Goal: Information Seeking & Learning: Learn about a topic

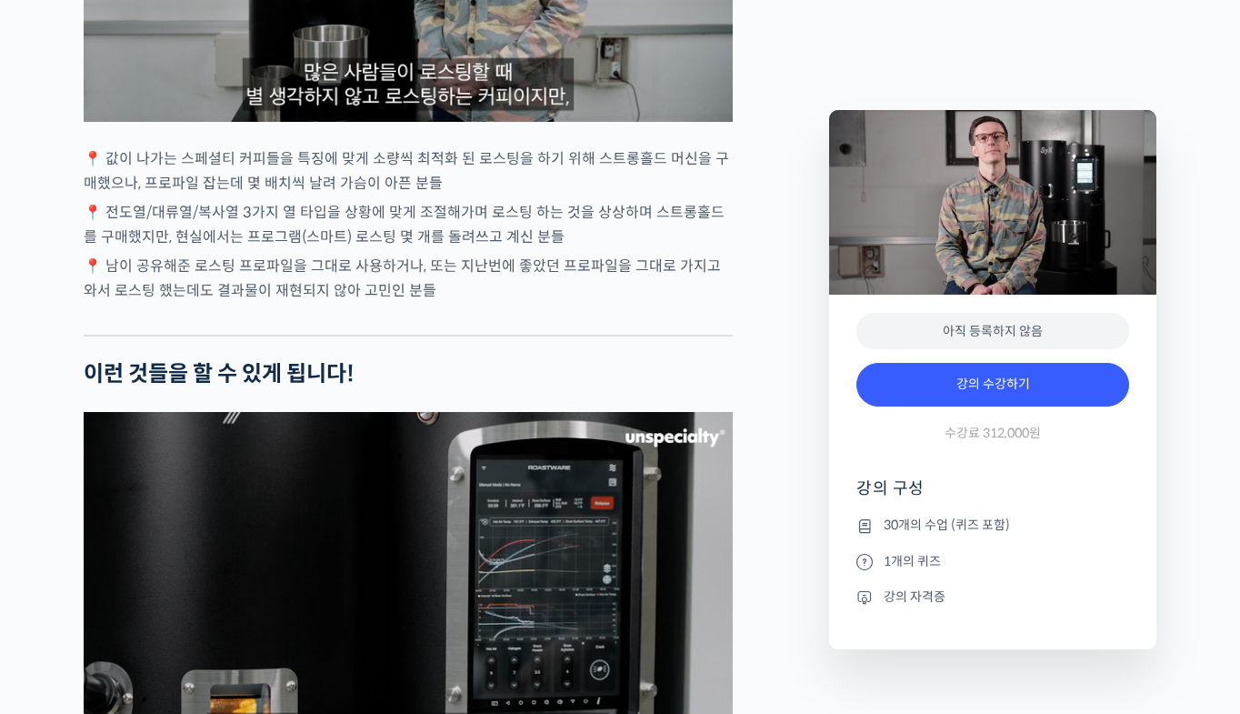
scroll to position [4092, 0]
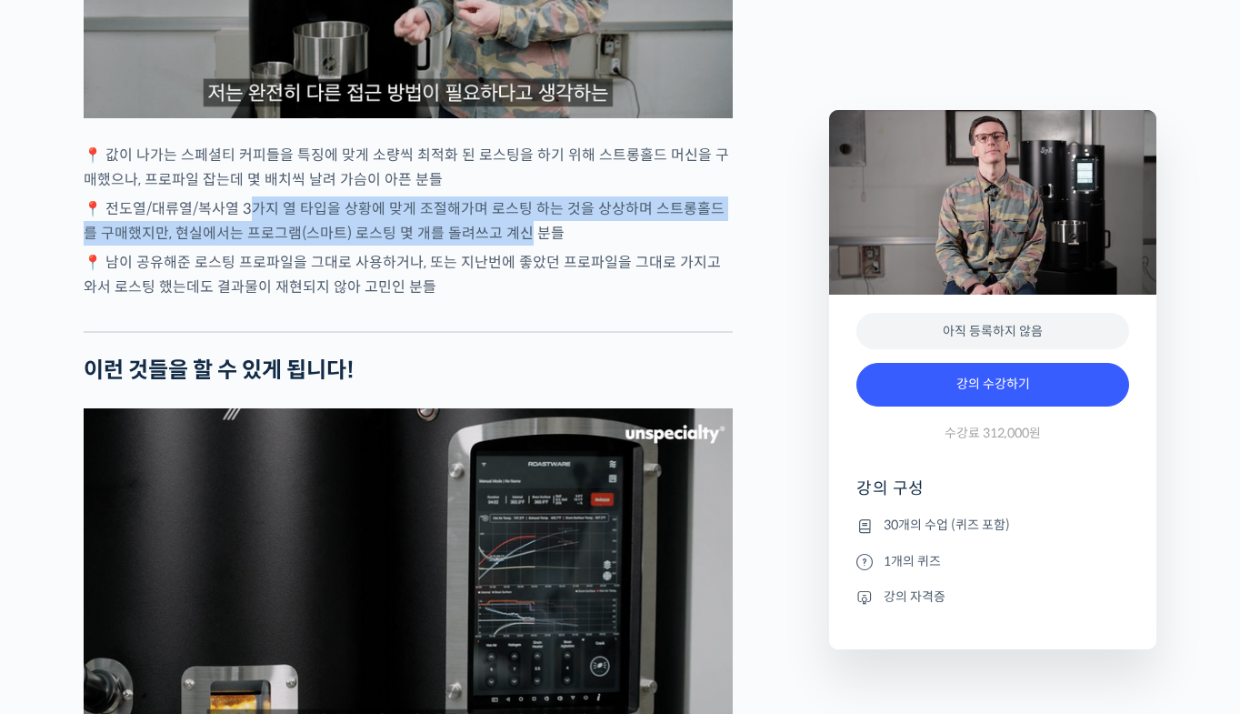
drag, startPoint x: 248, startPoint y: 255, endPoint x: 515, endPoint y: 269, distance: 266.8
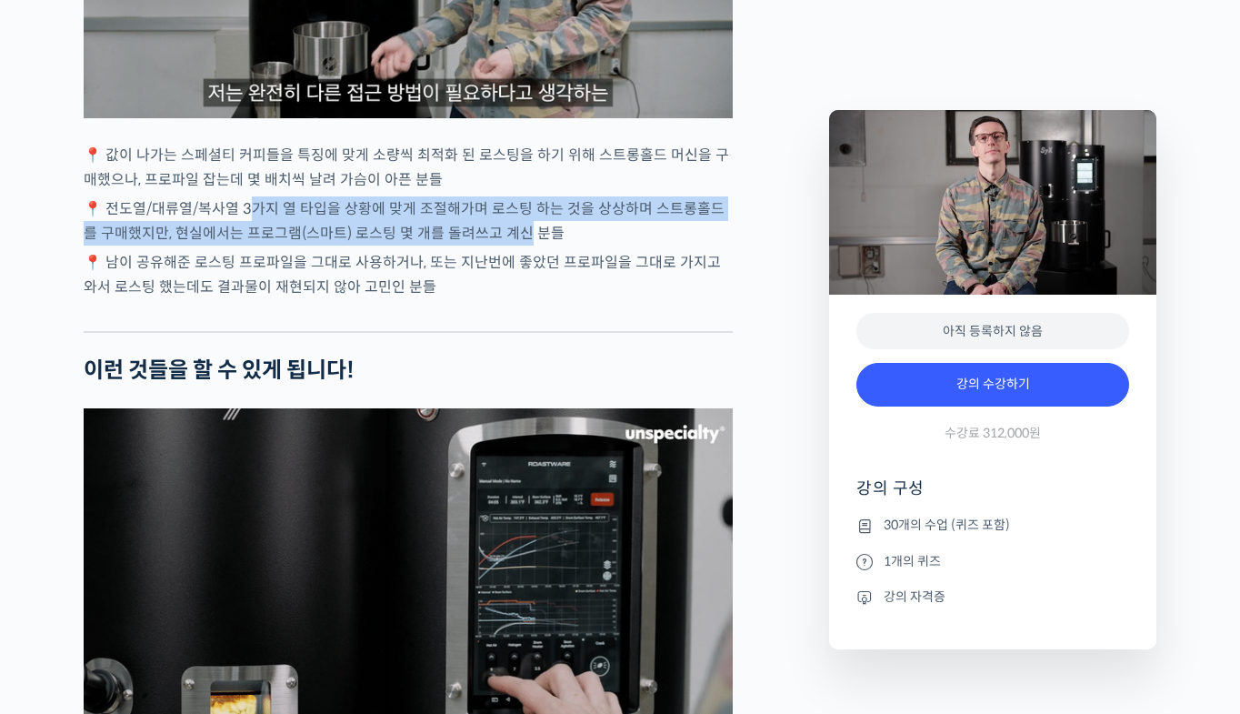
click at [511, 245] on p "📍 전도열/대류열/복사열 3가지 열 타입을 상황에 맞게 조절해가며 로스팅 하는 것을 상상하며 스트롱홀드를 구매했지만, 현실에서는 프로그램(스마…" at bounding box center [408, 220] width 649 height 49
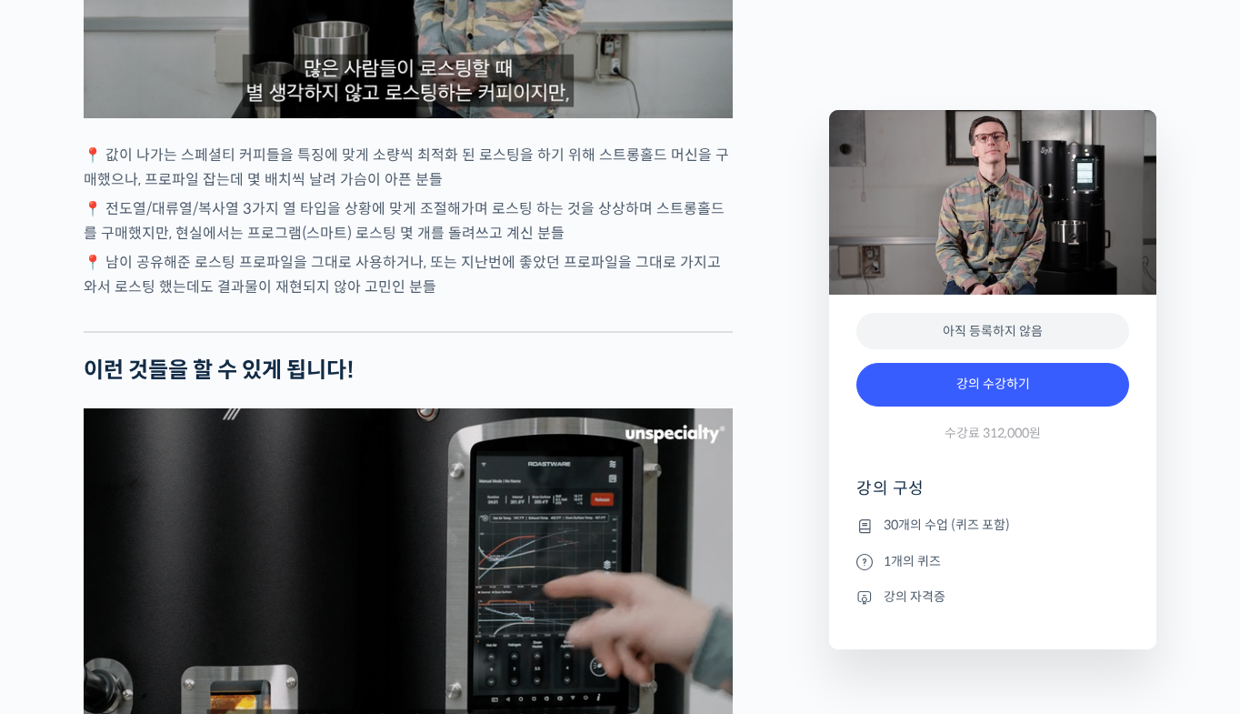
click at [545, 294] on p "📍 남이 공유해준 로스팅 프로파일을 그대로 사용하거나, 또는 지난번에 좋았던 프로파일을 그대로 가지고 와서 로스팅 했는데도 결과물이 재현되지 …" at bounding box center [408, 274] width 649 height 49
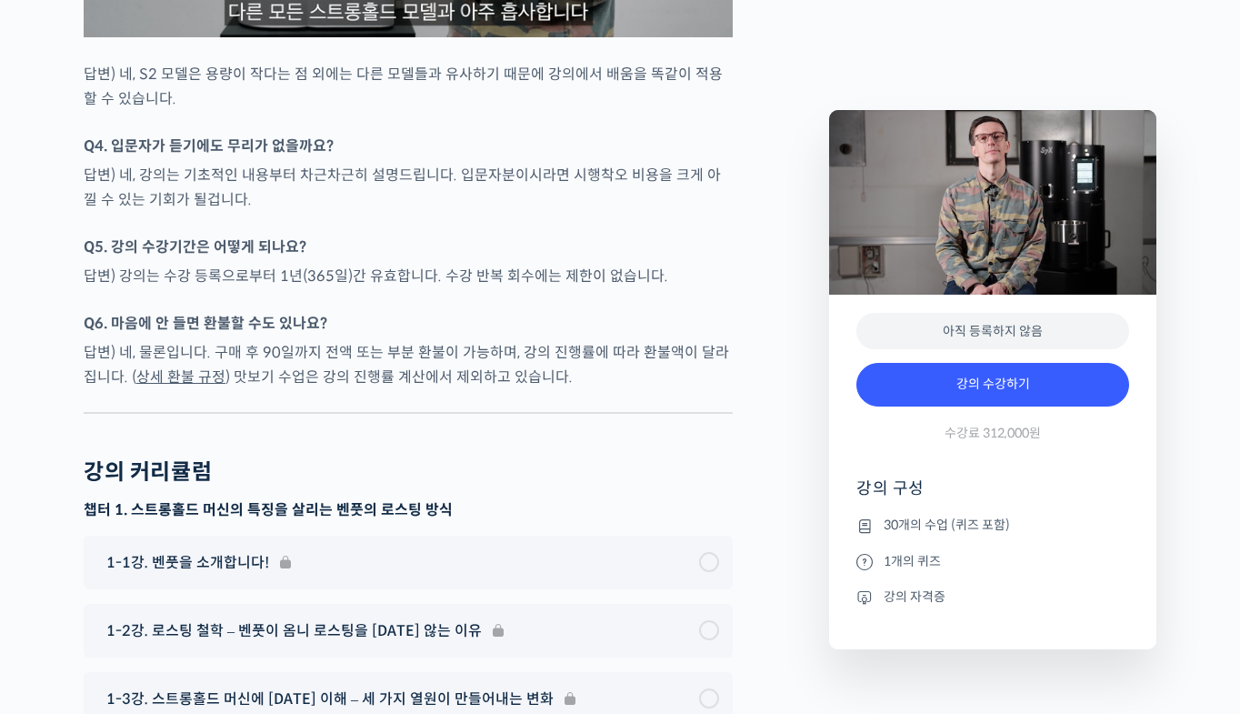
scroll to position [8365, 0]
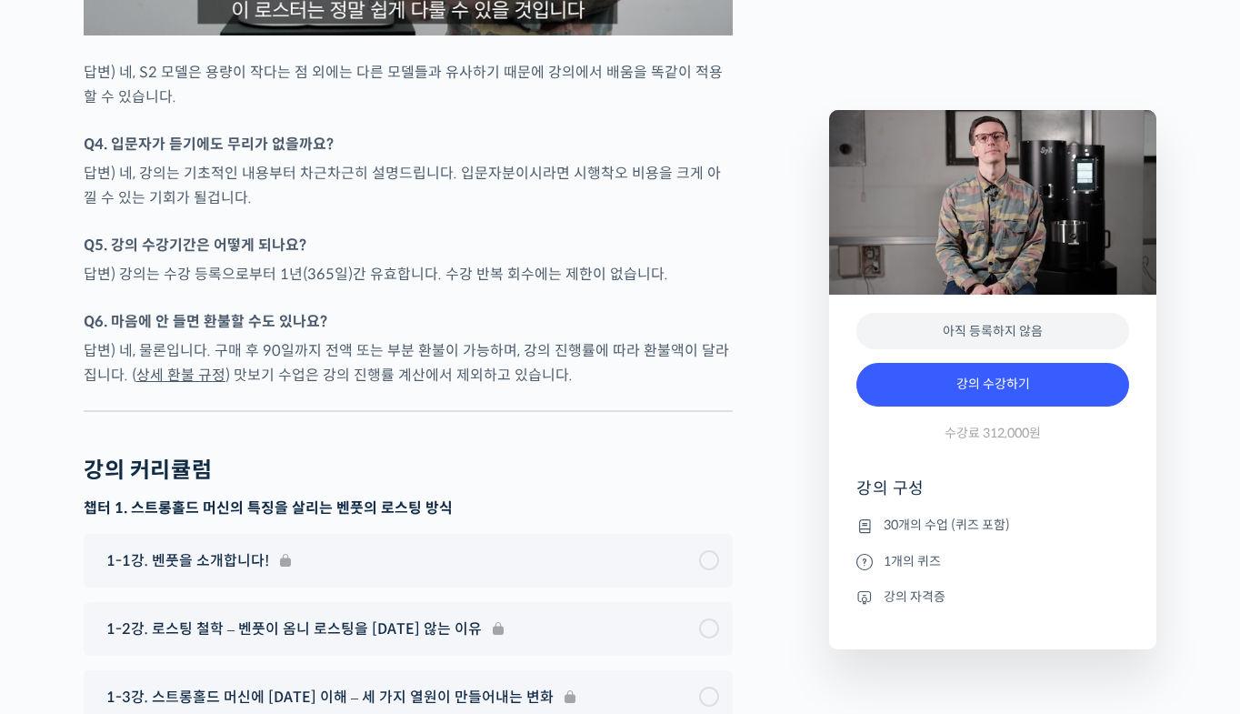
click at [732, 257] on p "Q5. 강의 수강기간은 어떻게 되나요?" at bounding box center [408, 245] width 649 height 25
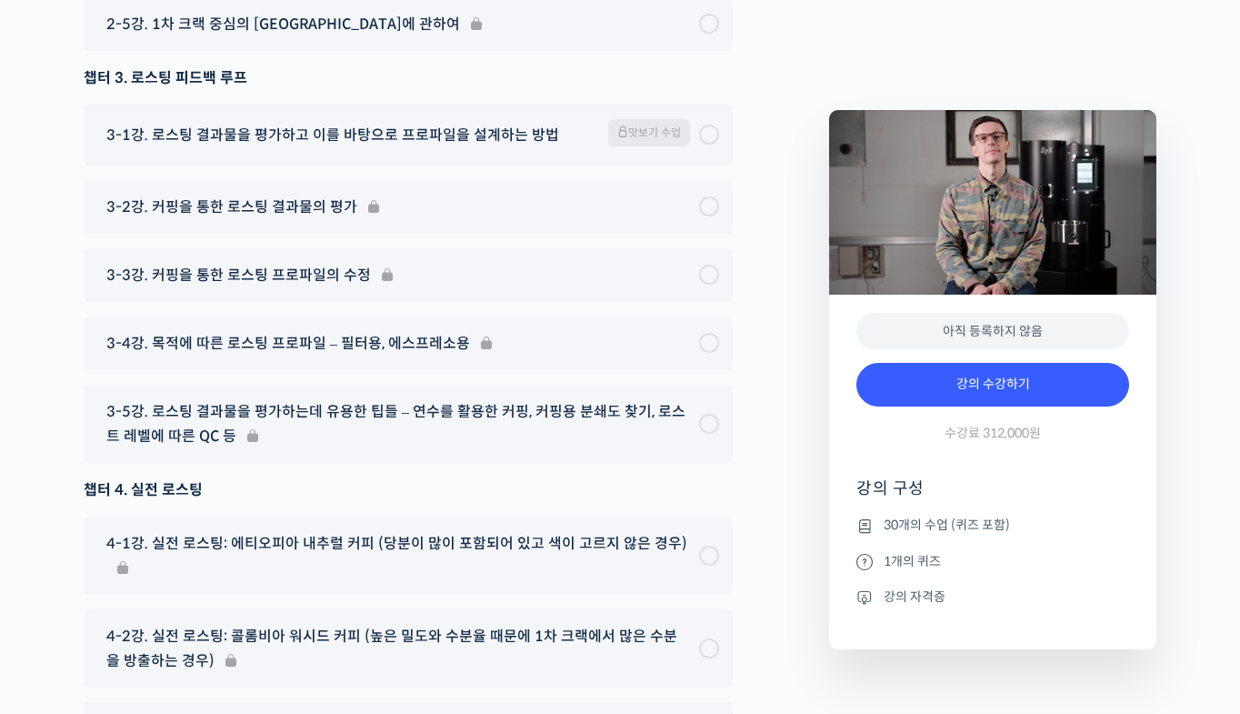
scroll to position [9547, 0]
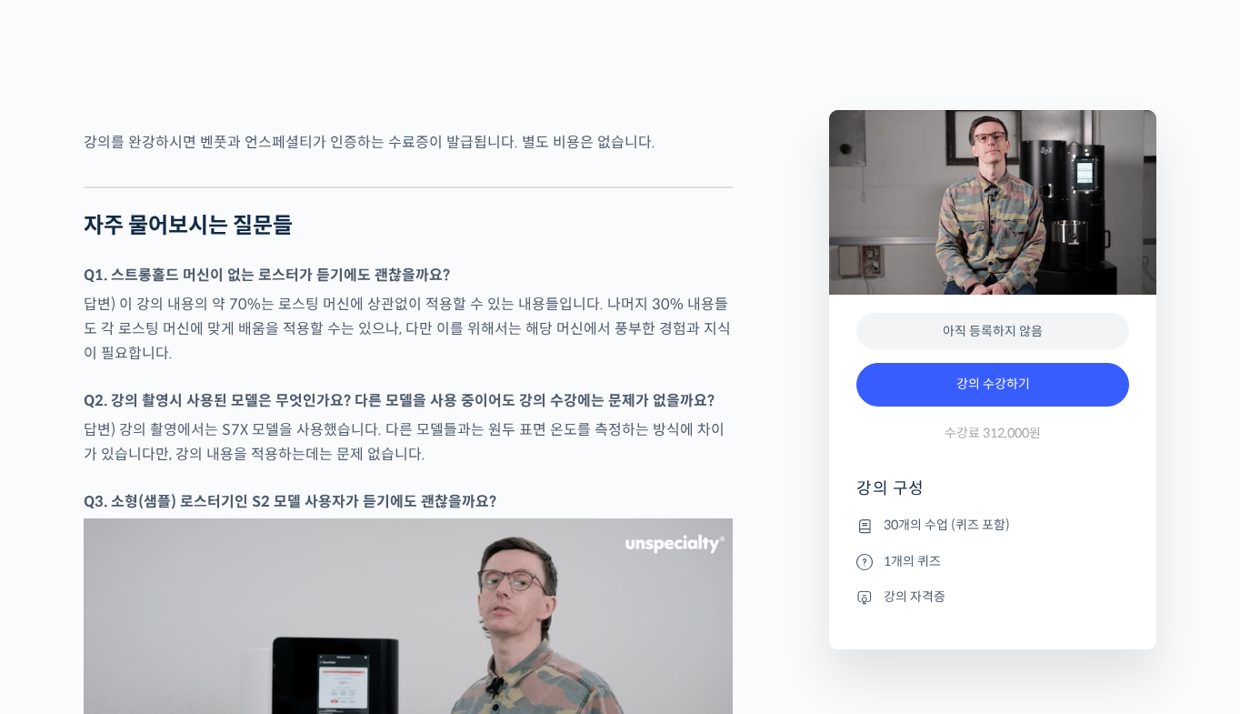
scroll to position [7604, 0]
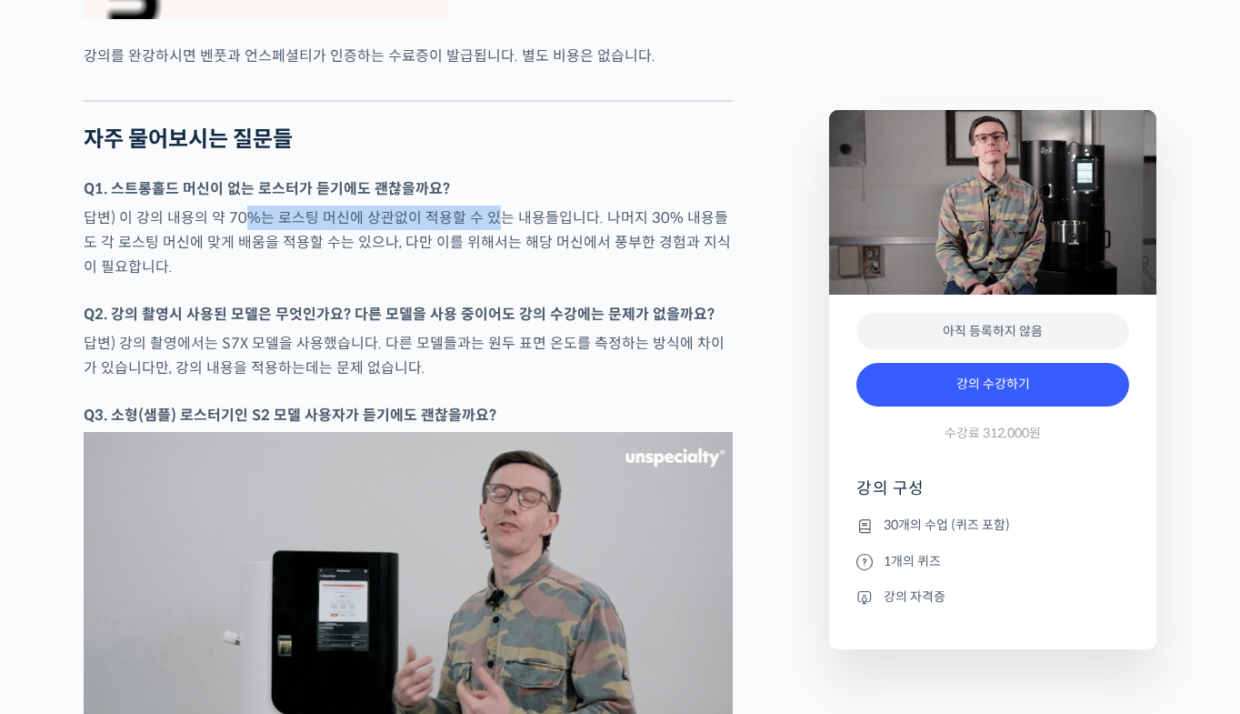
drag, startPoint x: 243, startPoint y: 263, endPoint x: 501, endPoint y: 265, distance: 258.2
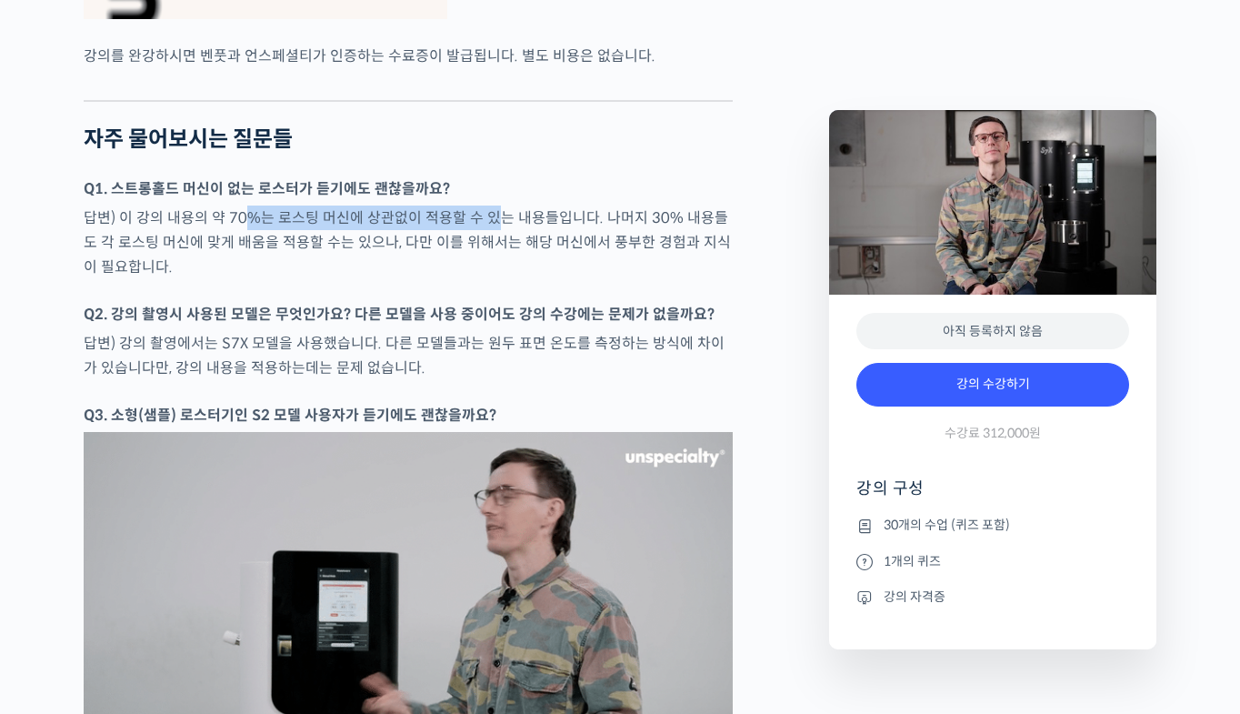
click at [490, 265] on p "답변) 이 강의 내용의 약 70%는 로스팅 머신에 상관없이 적용할 수 있는 내용들입니다. 나머지 30% 내용들도 각 로스팅 머신에 맞게 배움을…" at bounding box center [408, 242] width 649 height 74
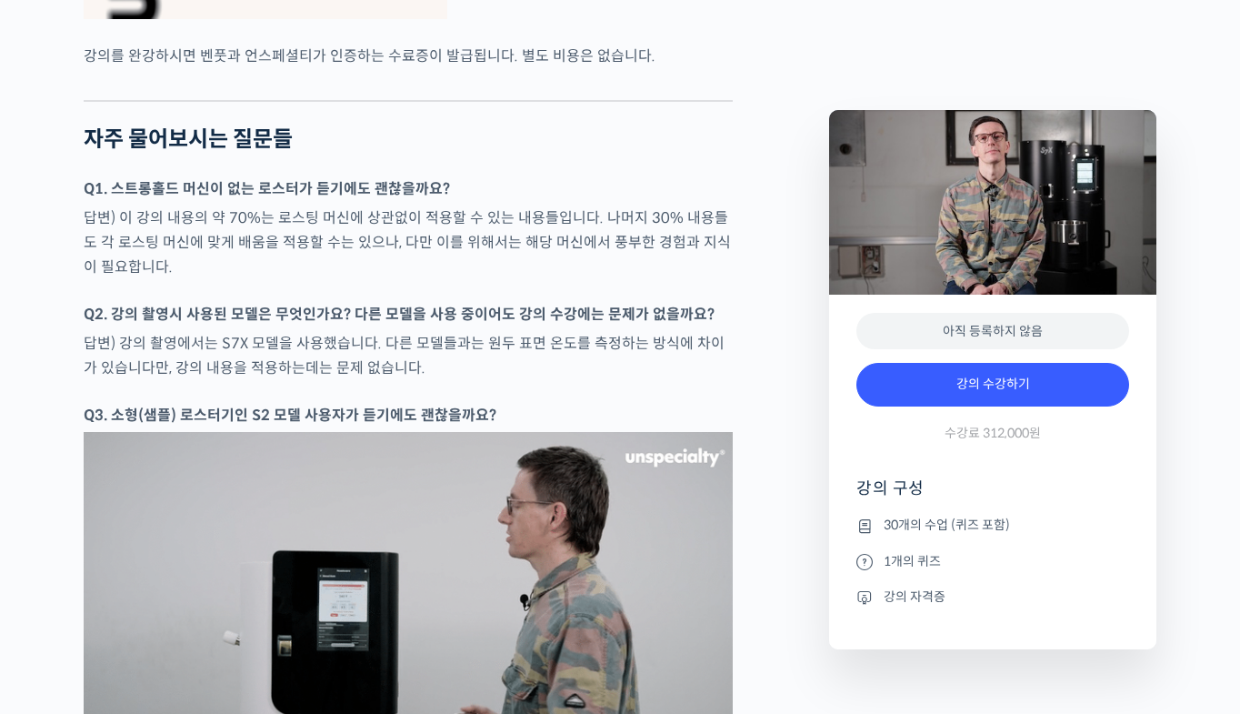
click at [595, 279] on p "답변) 이 강의 내용의 약 70%는 로스팅 머신에 상관없이 적용할 수 있는 내용들입니다. 나머지 30% 내용들도 각 로스팅 머신에 맞게 배움을…" at bounding box center [408, 242] width 649 height 74
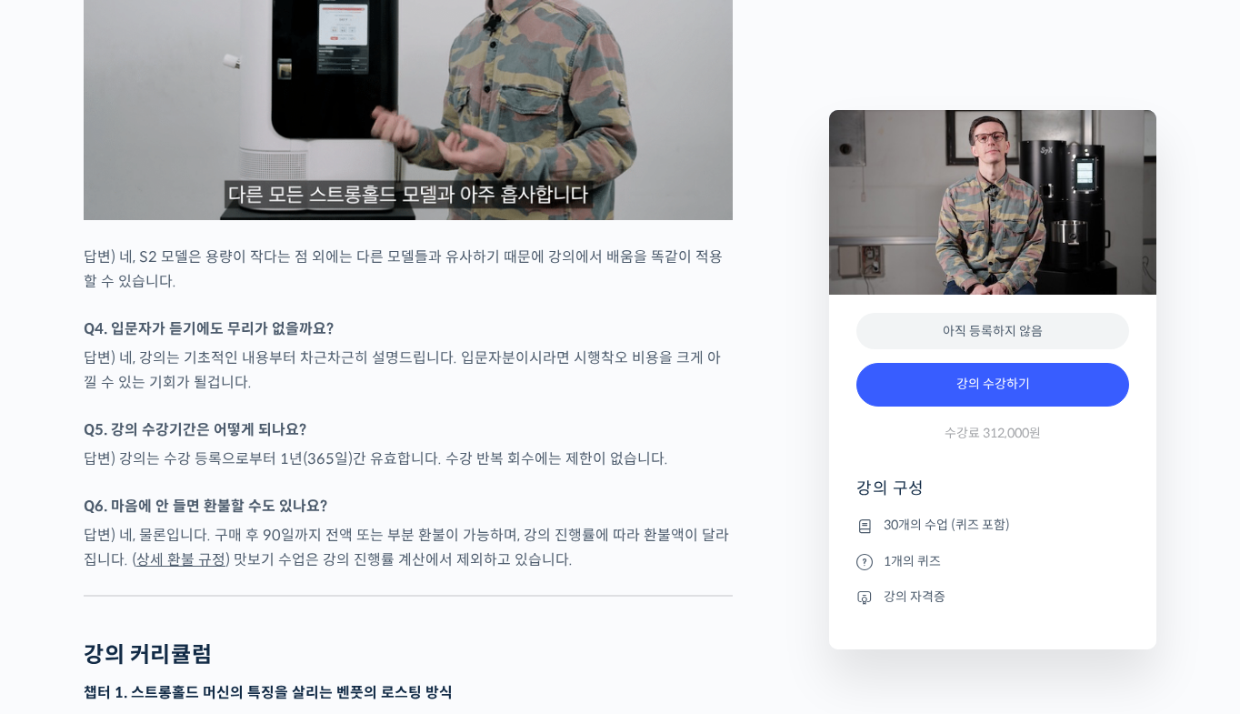
scroll to position [8331, 0]
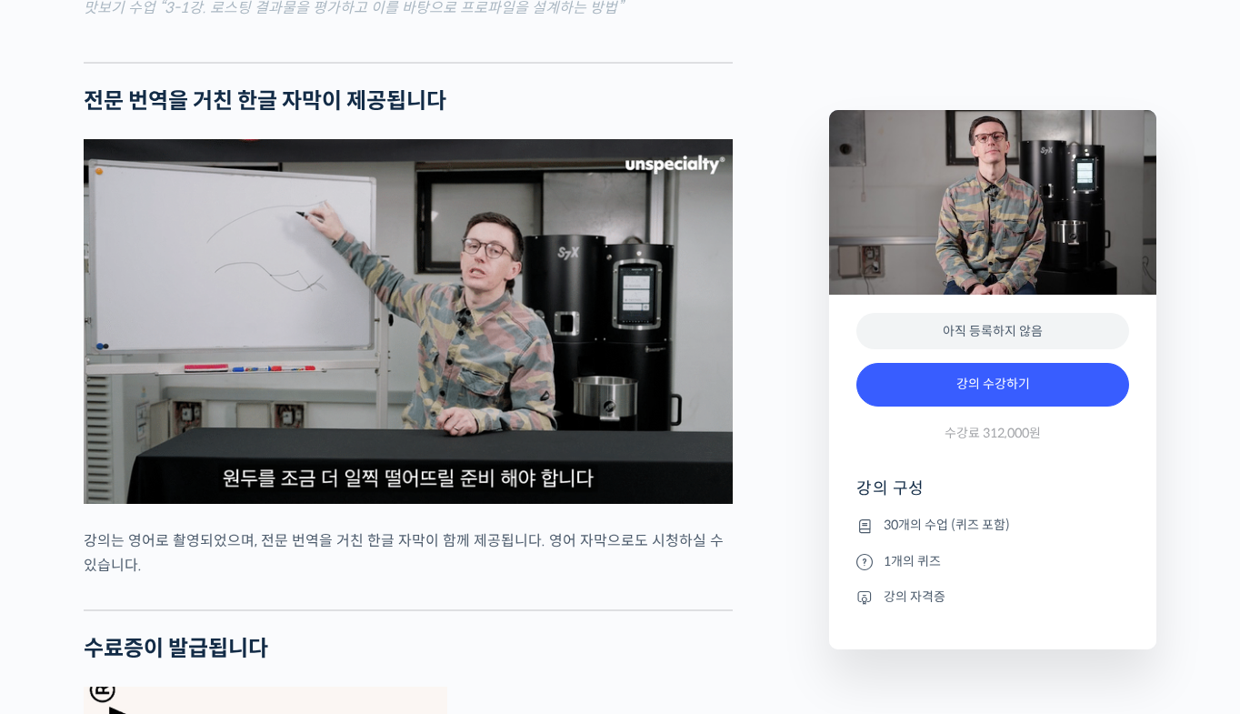
click at [424, 393] on img at bounding box center [408, 321] width 649 height 365
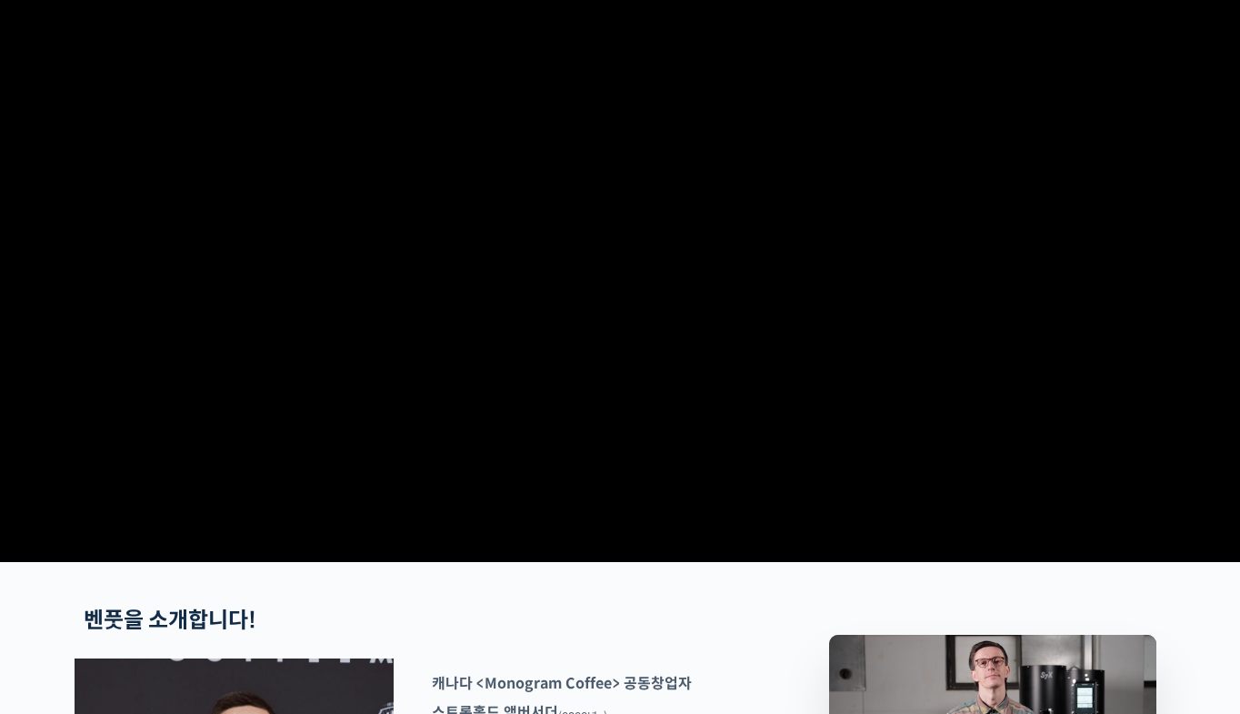
scroll to position [0, 0]
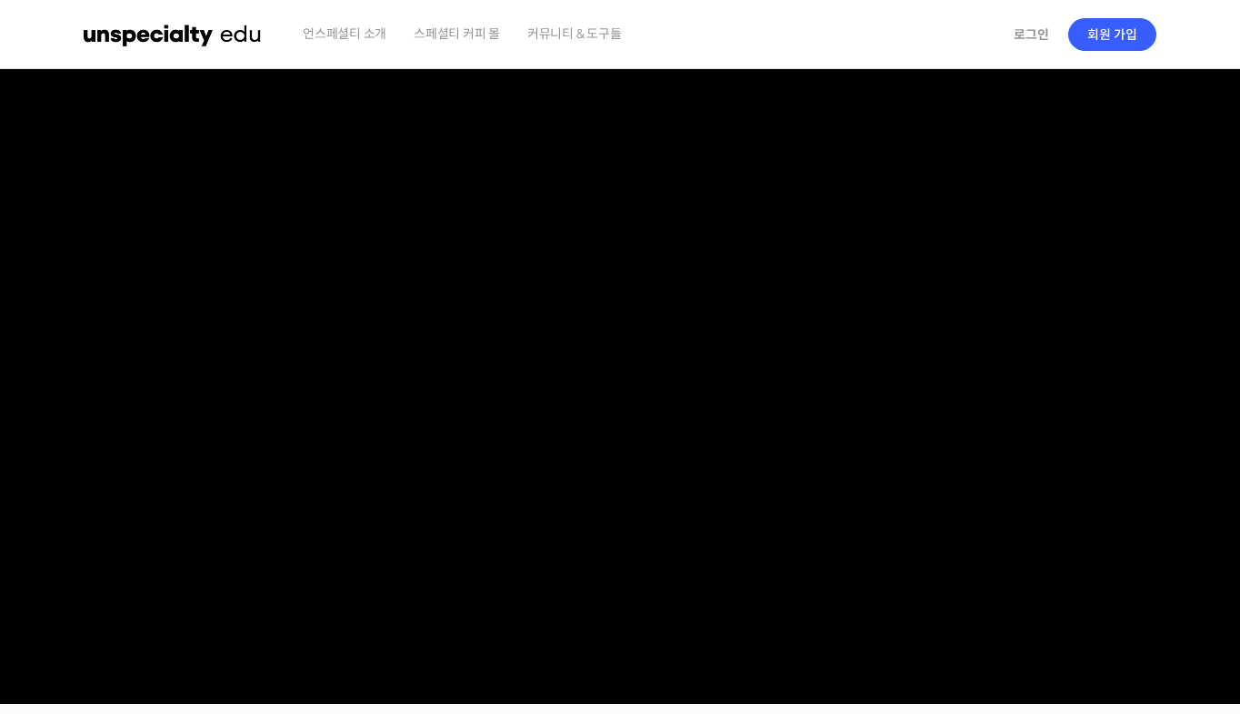
click at [190, 35] on img at bounding box center [173, 34] width 178 height 55
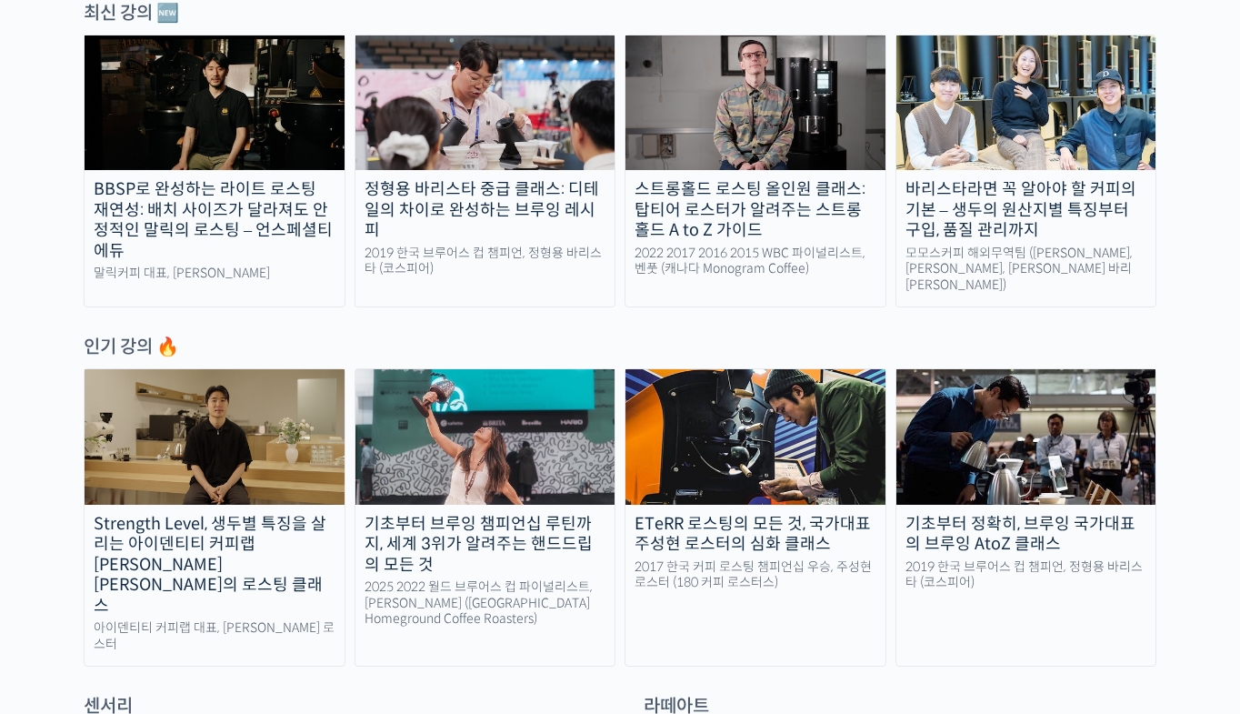
scroll to position [546, 0]
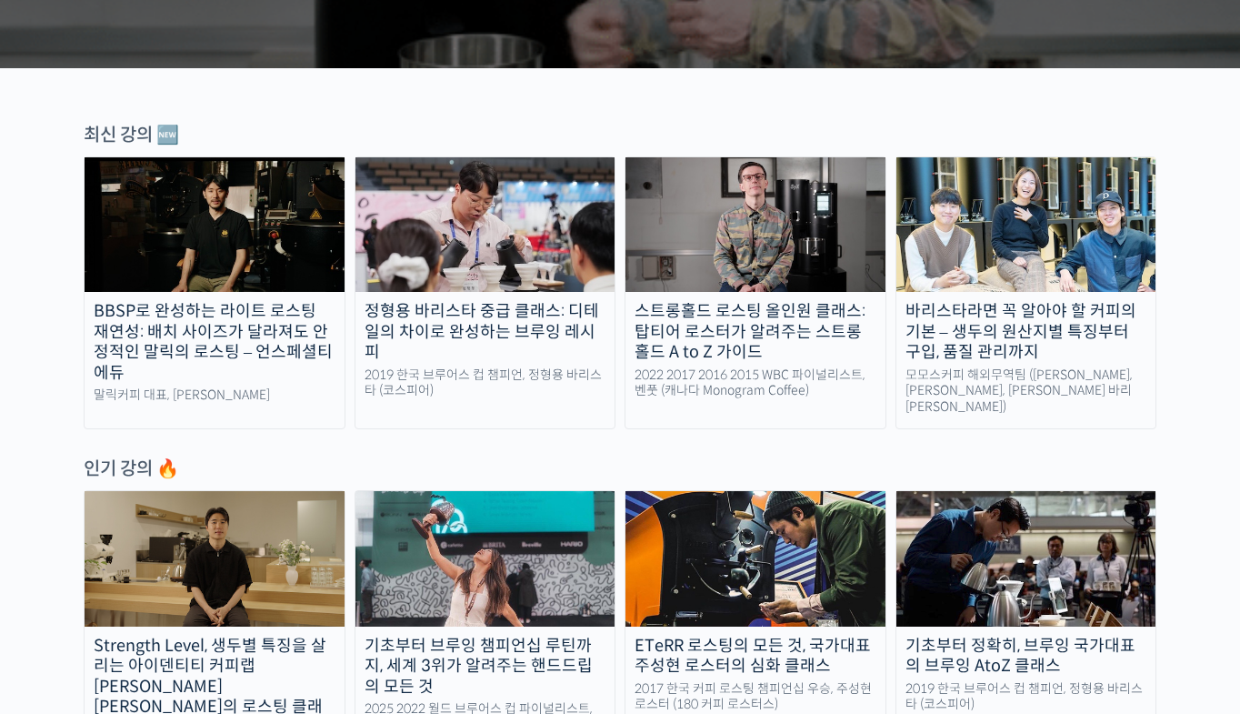
click at [269, 260] on img at bounding box center [215, 224] width 260 height 135
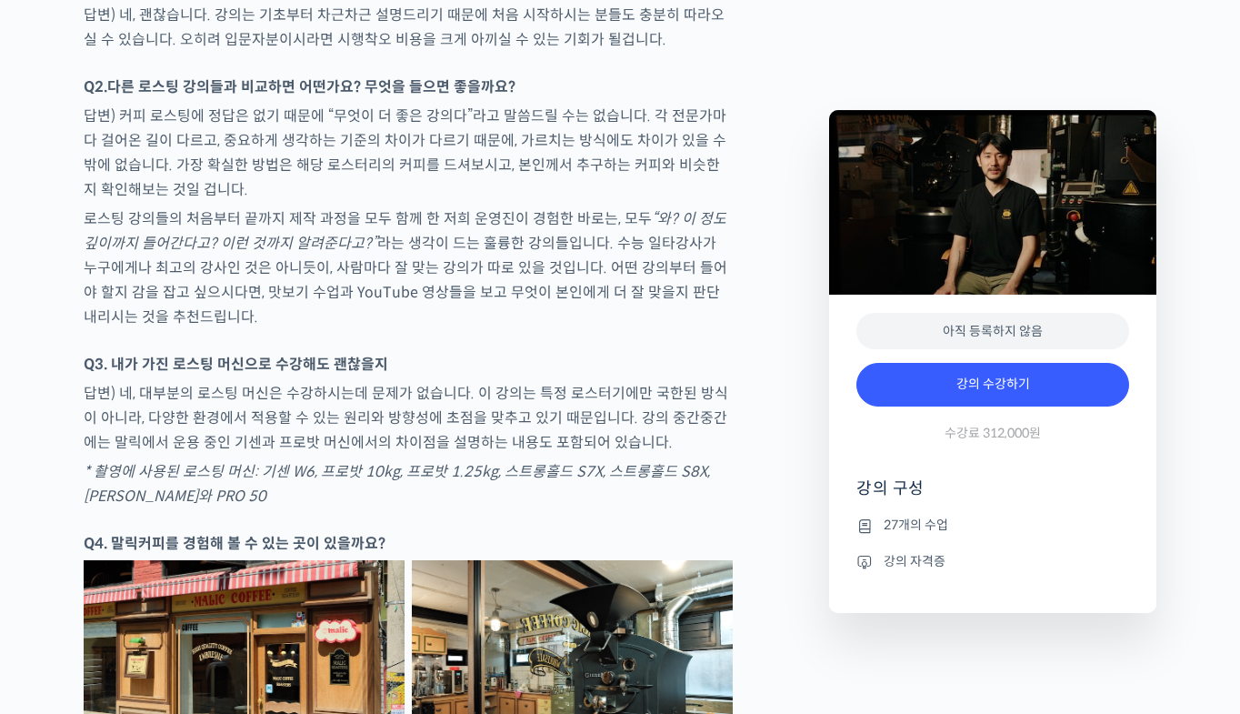
scroll to position [5585, 0]
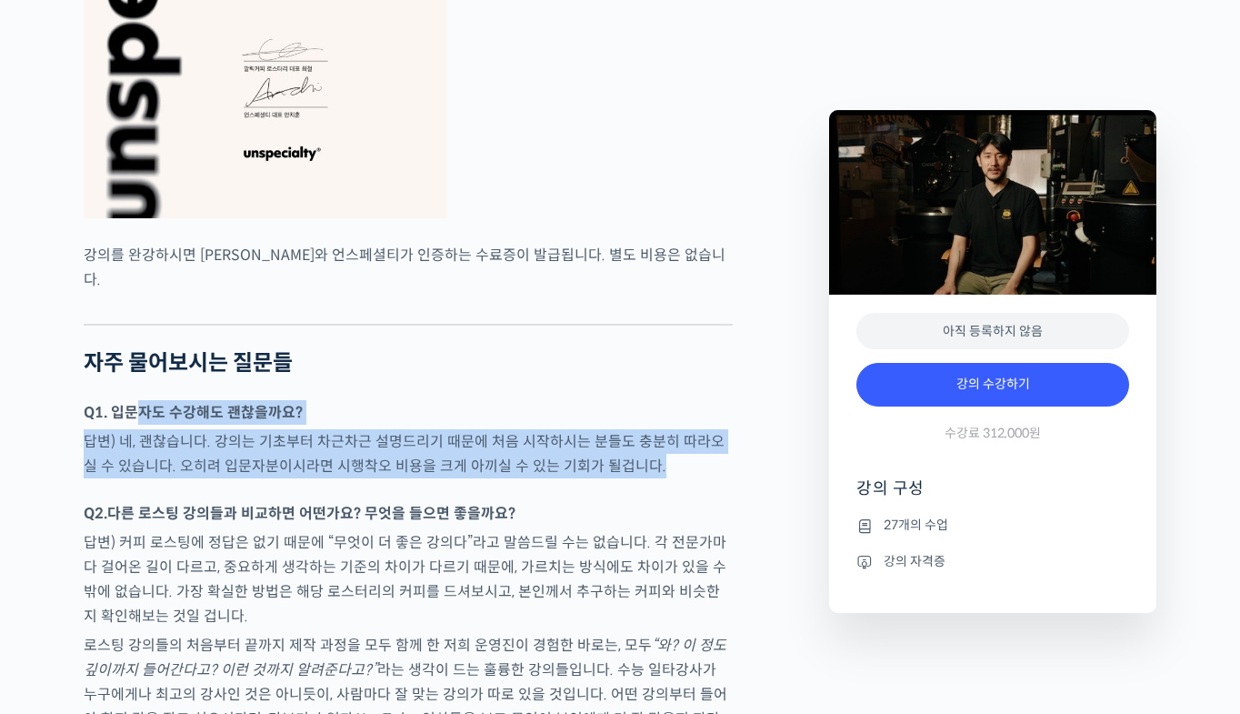
drag, startPoint x: 238, startPoint y: 475, endPoint x: 560, endPoint y: 533, distance: 327.1
click at [586, 501] on div at bounding box center [408, 492] width 649 height 18
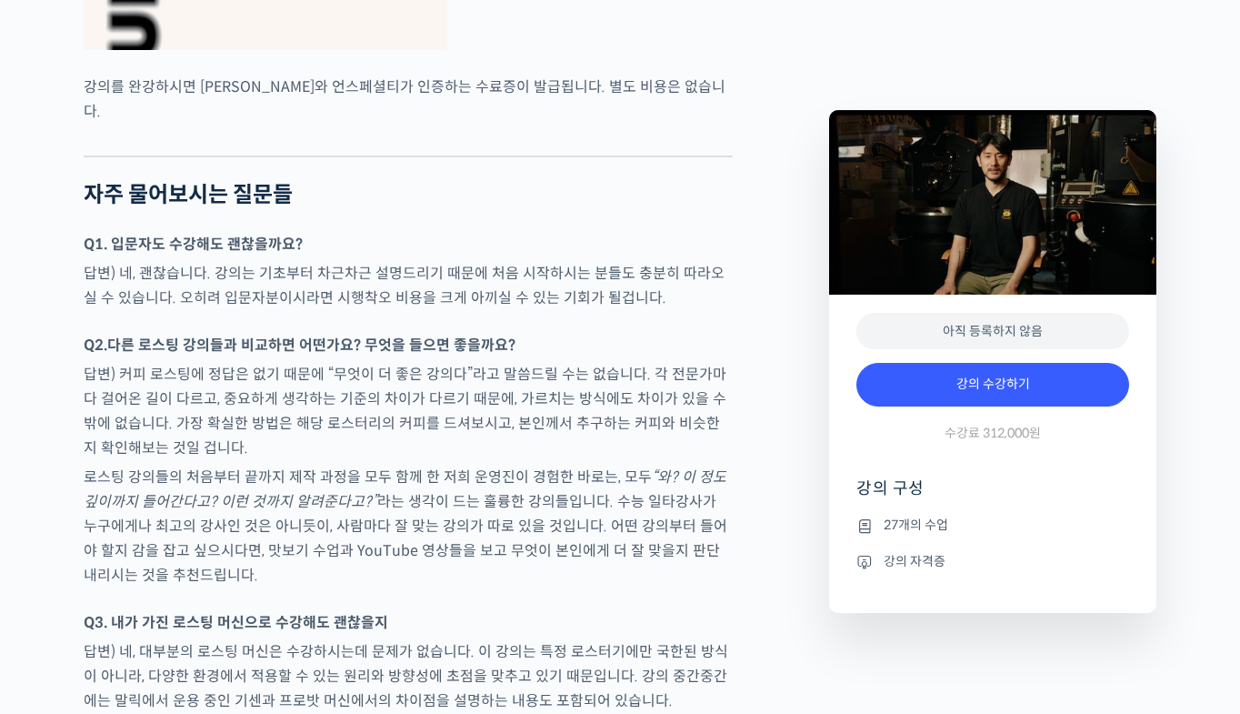
scroll to position [5766, 0]
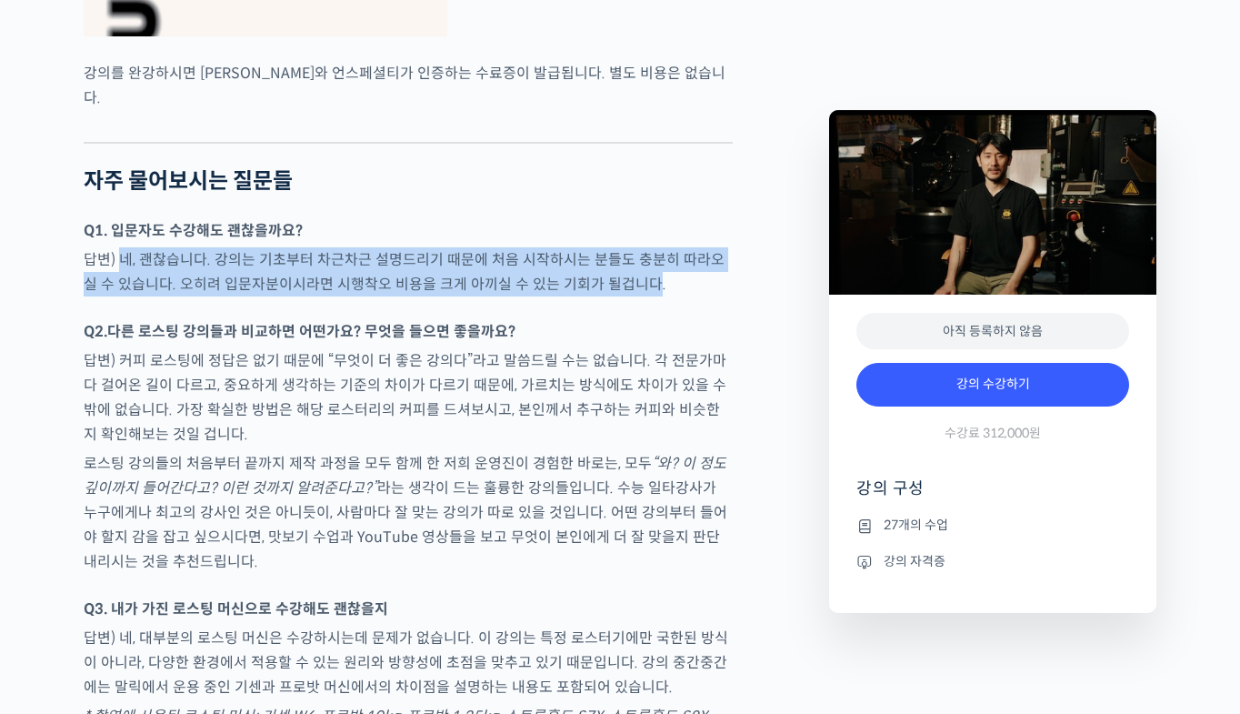
drag, startPoint x: 125, startPoint y: 286, endPoint x: 631, endPoint y: 330, distance: 508.4
click at [632, 296] on p "답변) 네, 괜찮습니다. 강의는 기초부터 차근차근 설명드리기 때문에 처음 시작하시는 분들도 충분히 따라오실 수 있습니다. 오히려 입문자분이시라…" at bounding box center [408, 271] width 649 height 49
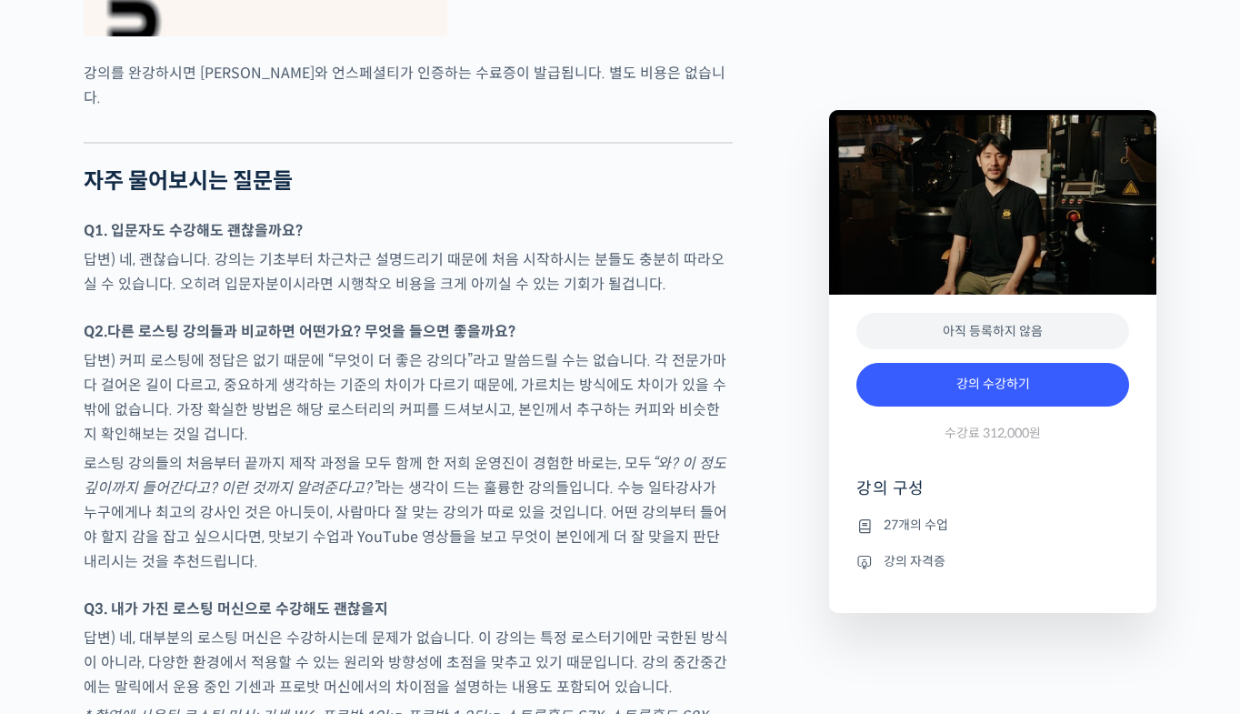
click at [642, 344] on p "Q2. 다른 로스팅 강의들과 비교하면 어떤가요? 무엇을 들으면 좋을까요?" at bounding box center [408, 331] width 649 height 25
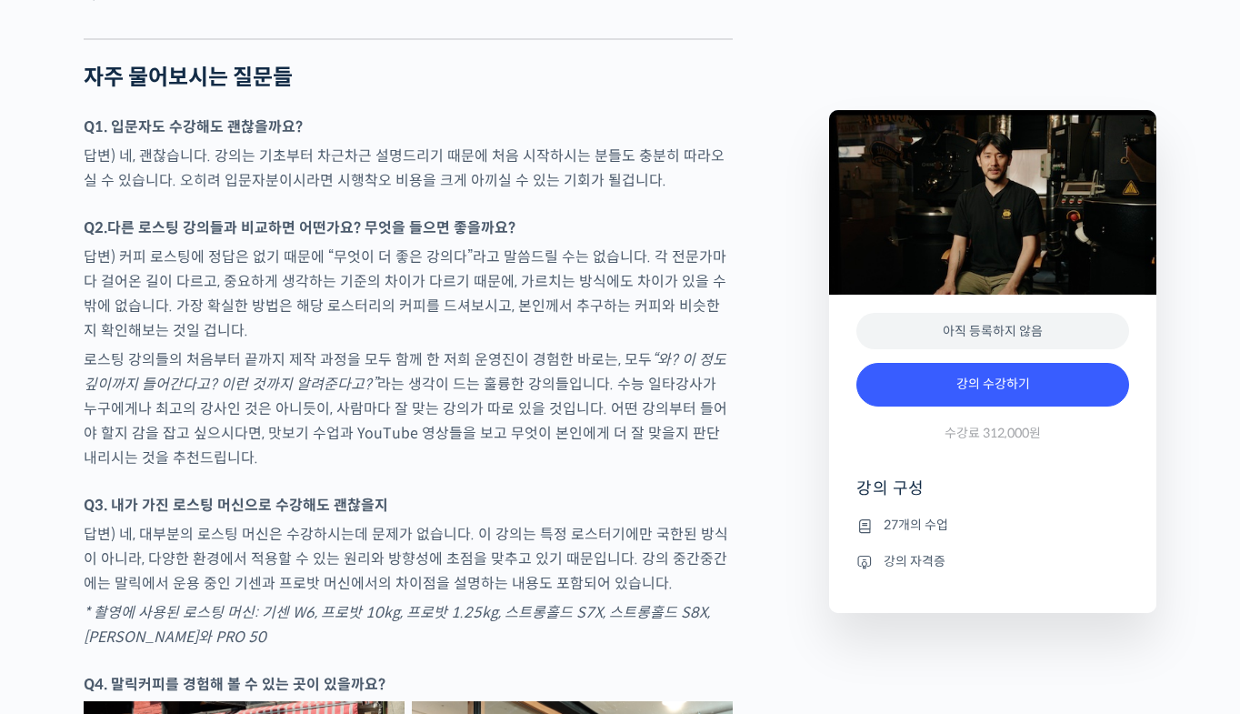
scroll to position [6039, 0]
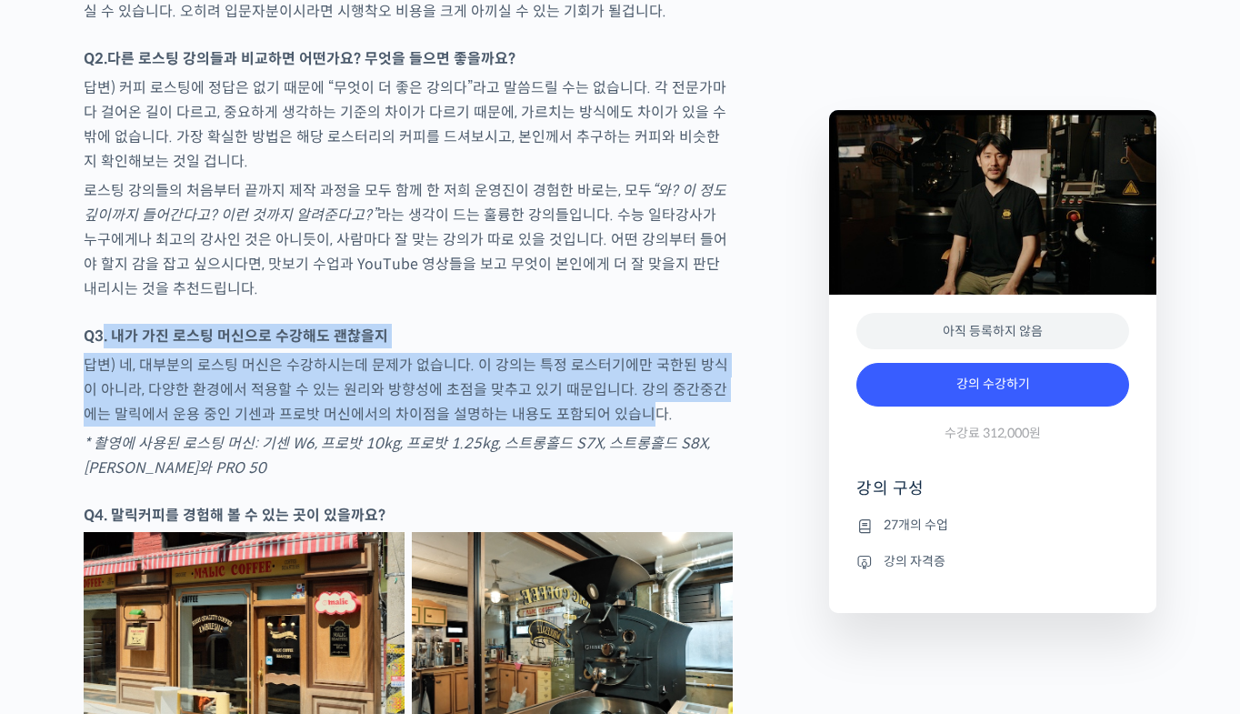
drag, startPoint x: 155, startPoint y: 386, endPoint x: 636, endPoint y: 469, distance: 487.2
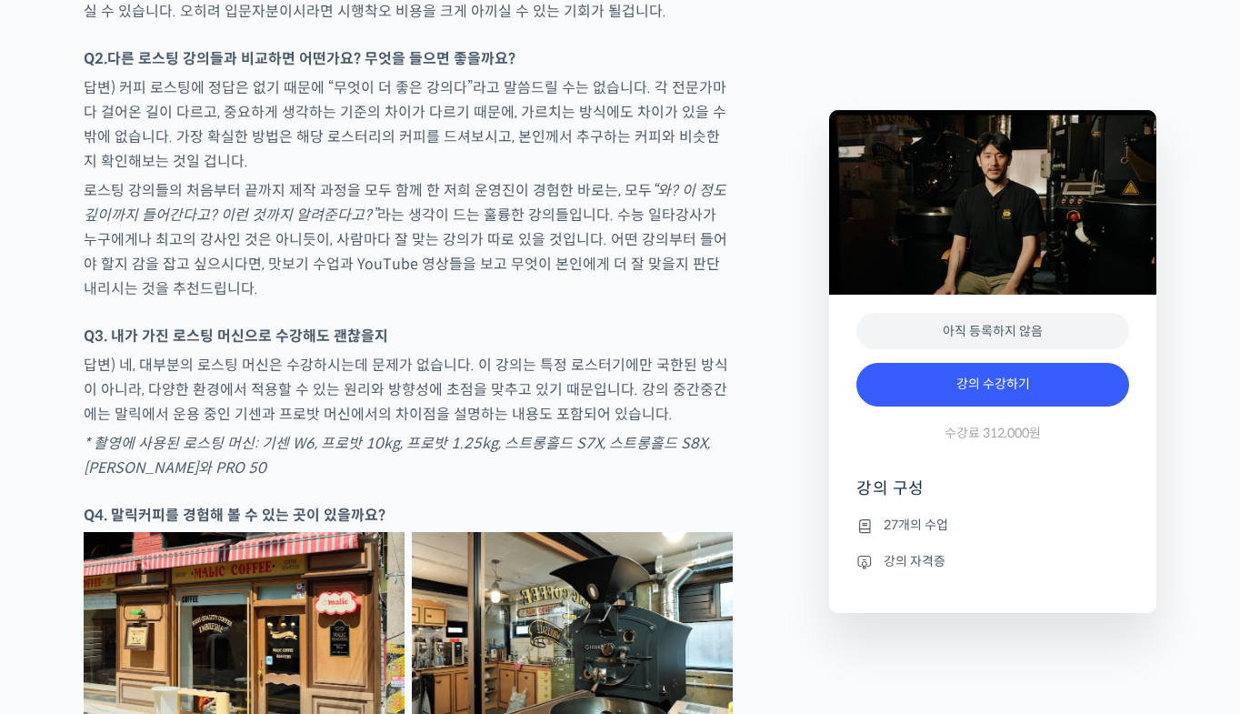
click at [691, 474] on p "* 촬영에 사용된 로스팅 머신: 기센 W6, 프로밧 10kg, 프로밧 1.25kg, 스트롱홀드 S7X, 스트롱홀드 S8X, 이카와 PRO 50" at bounding box center [408, 455] width 649 height 49
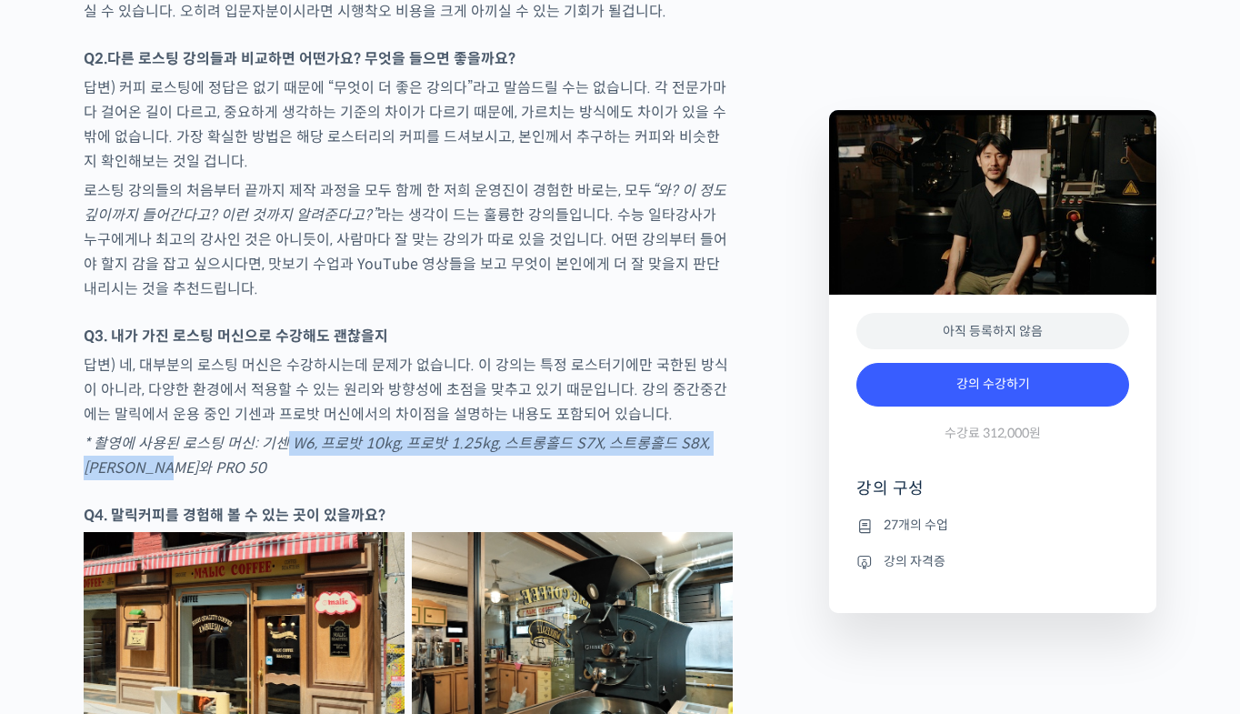
drag, startPoint x: 376, startPoint y: 486, endPoint x: 586, endPoint y: 521, distance: 213.9
click at [586, 480] on p "* 촬영에 사용된 로스팅 머신: 기센 W6, 프로밧 10kg, 프로밧 1.25kg, 스트롱홀드 S7X, 스트롱홀드 S8X, 이카와 PRO 50" at bounding box center [408, 455] width 649 height 49
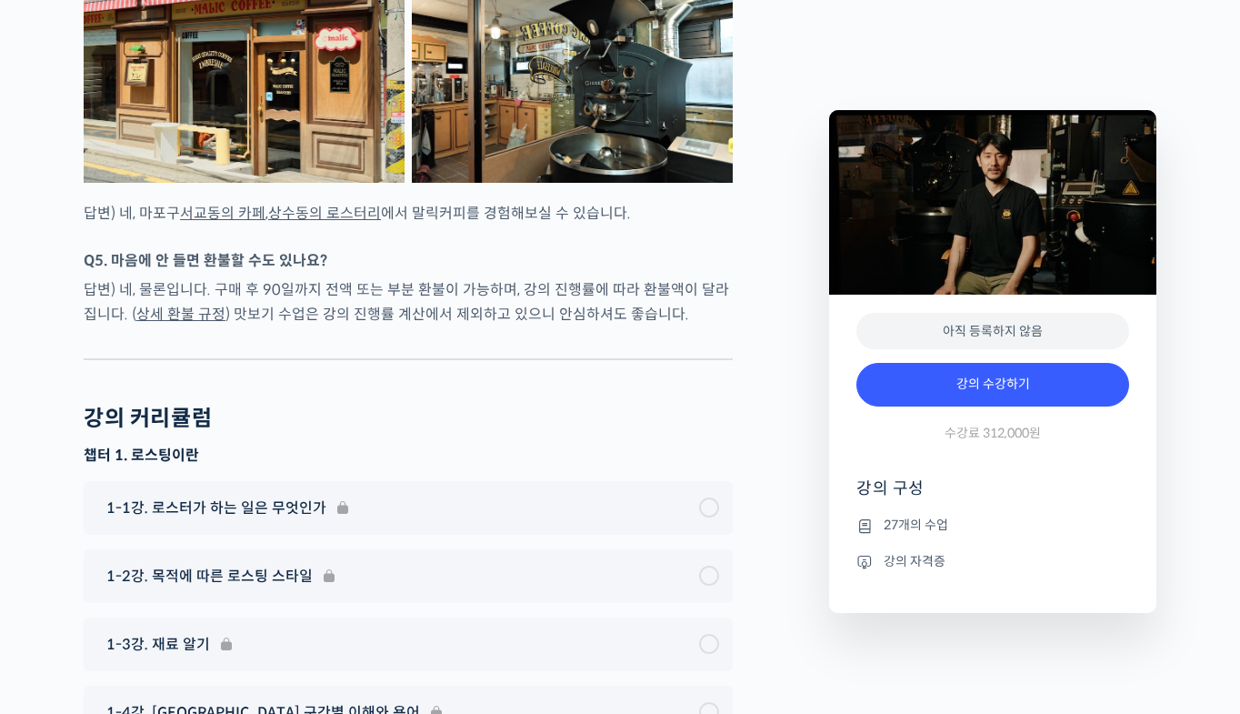
scroll to position [6585, 0]
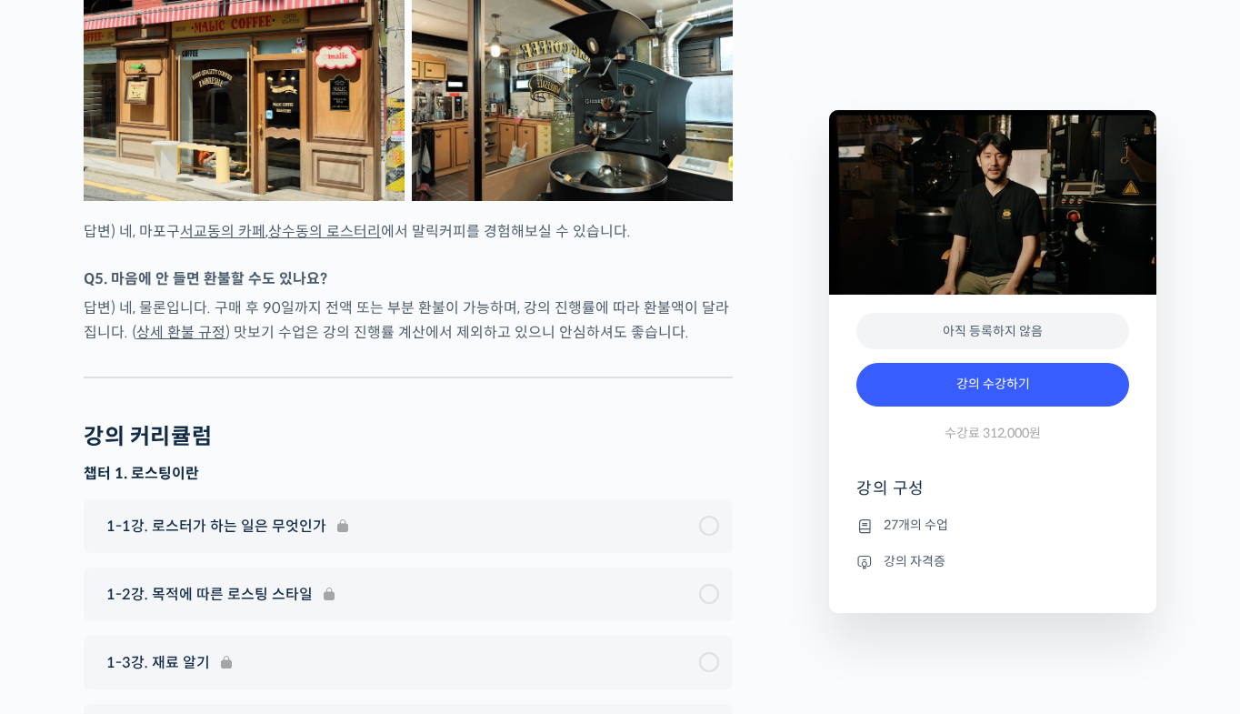
click at [223, 241] on link "서교동의 카페" at bounding box center [222, 231] width 85 height 19
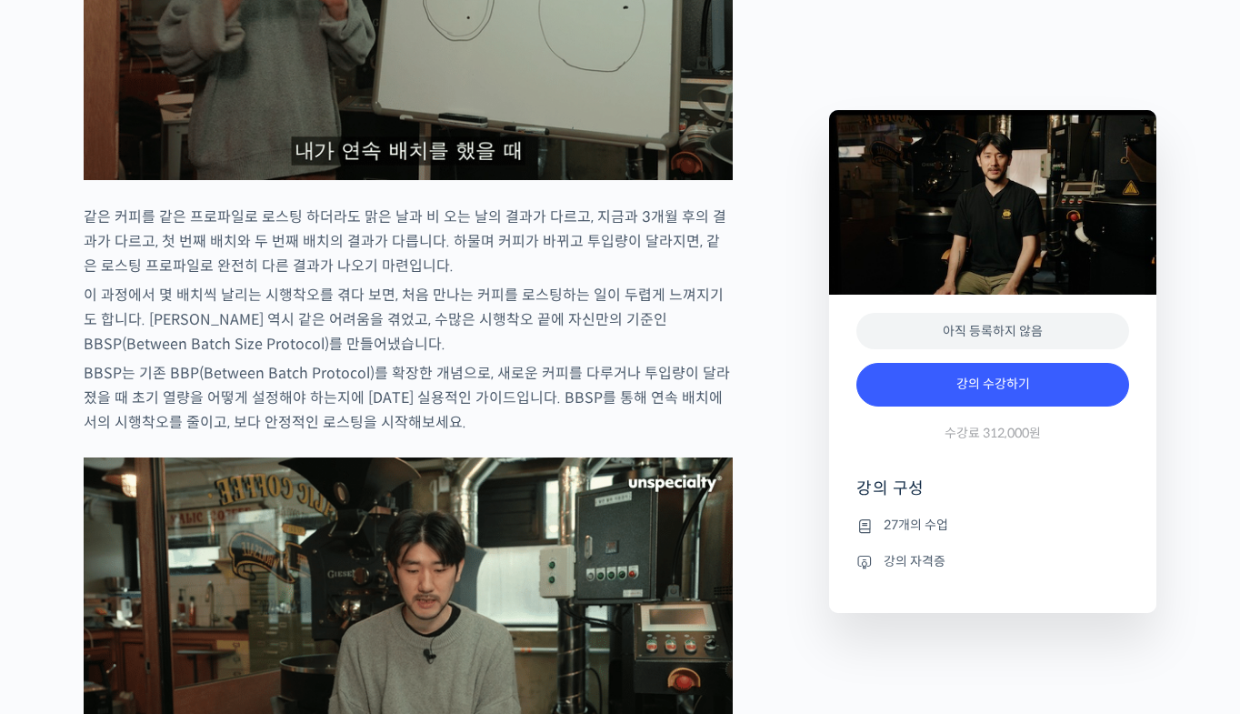
scroll to position [2676, 0]
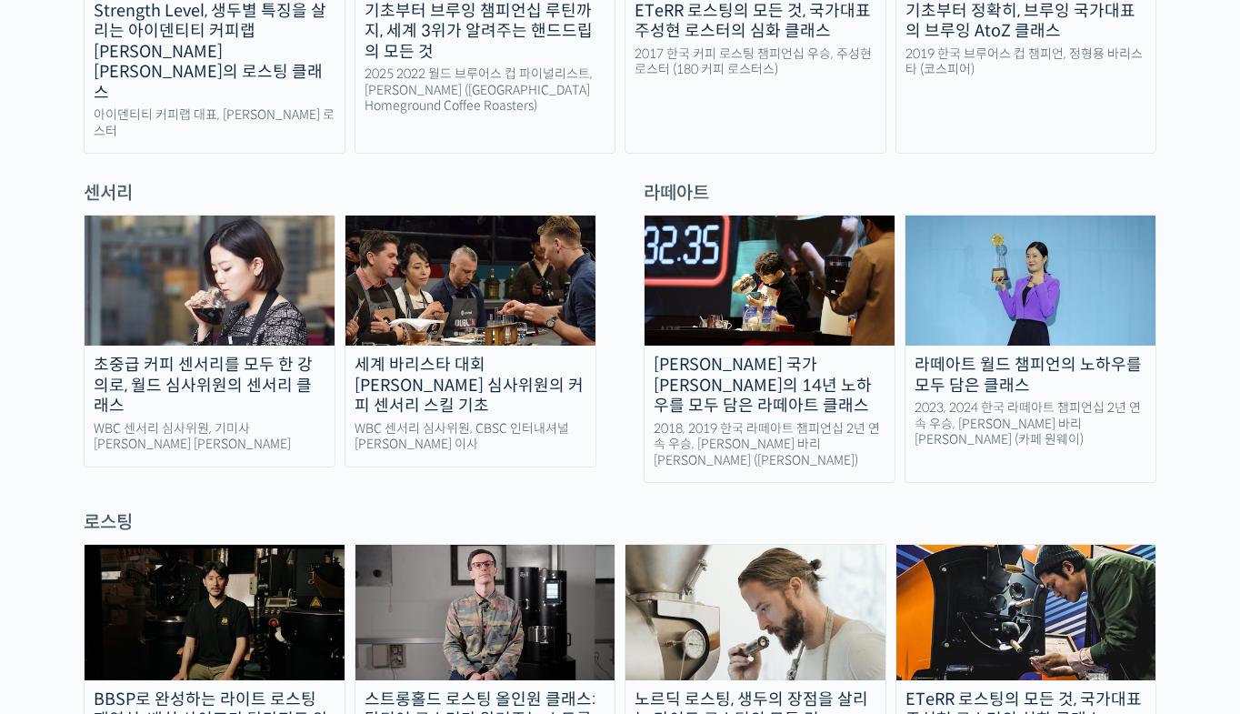
scroll to position [1182, 0]
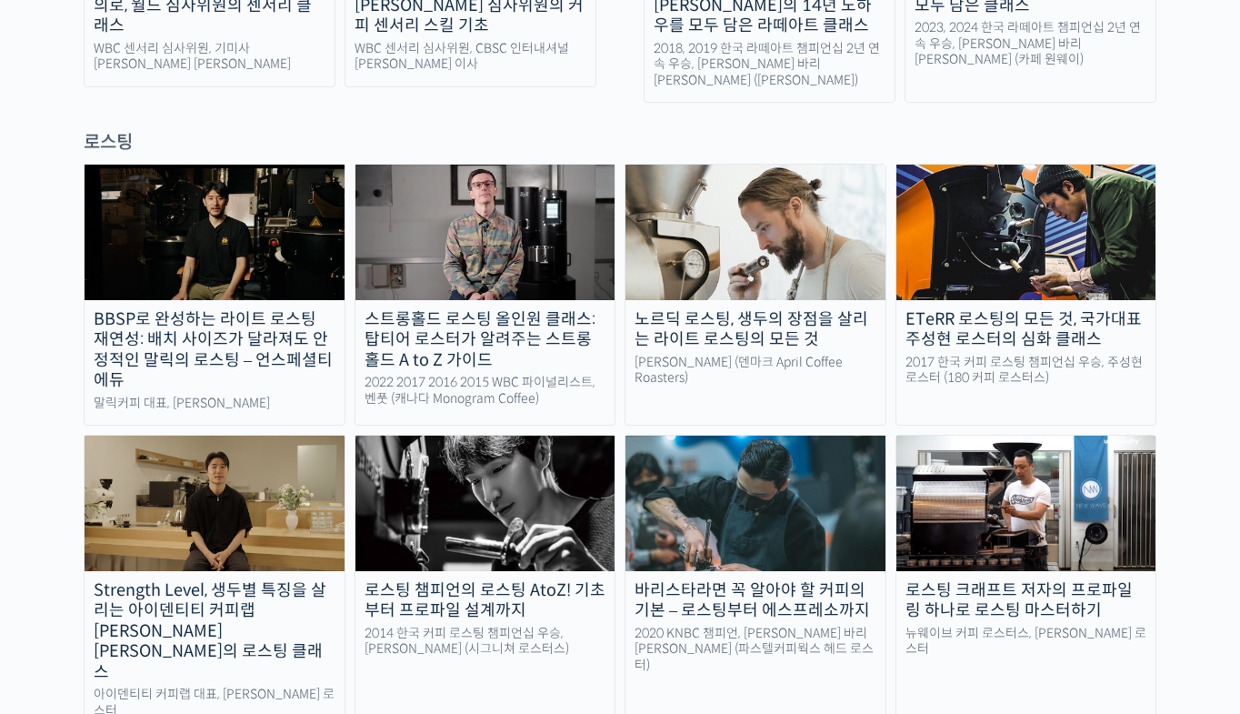
scroll to position [1546, 0]
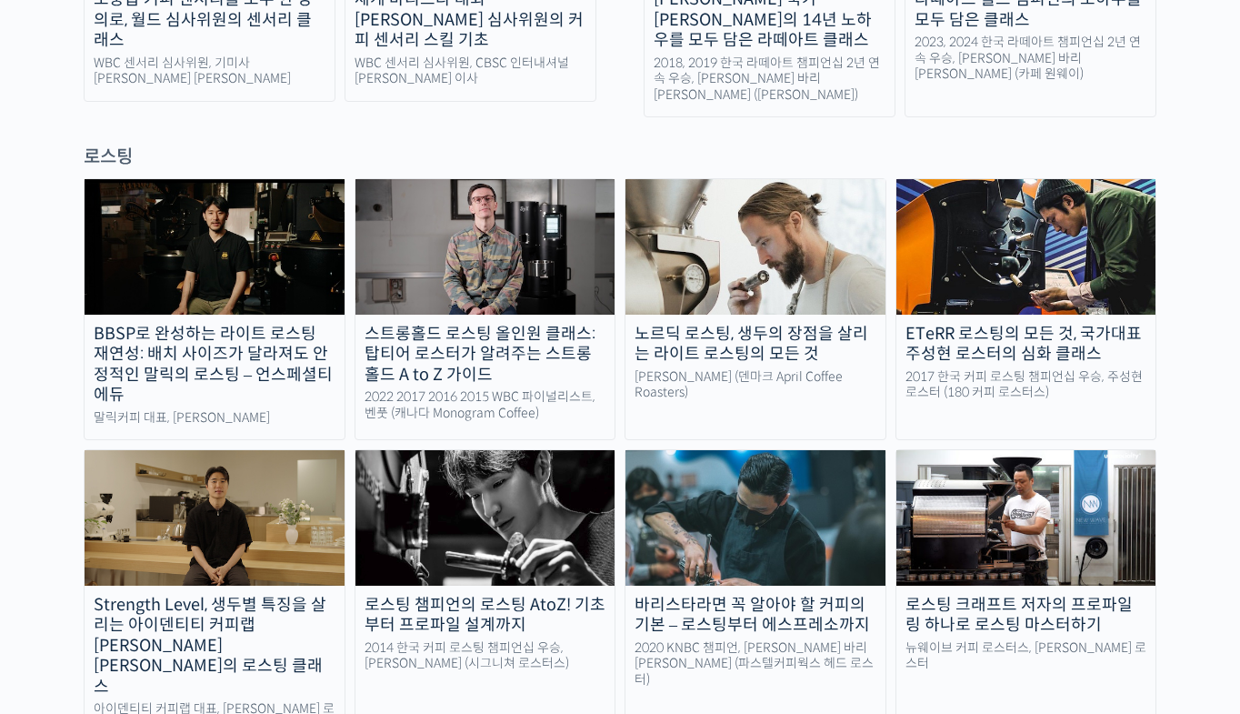
drag, startPoint x: 975, startPoint y: 270, endPoint x: 990, endPoint y: 280, distance: 18.4
click at [990, 324] on div "ETeRR 로스팅의 모든 것, 국가대표 주성현 로스터의 심화 클래스" at bounding box center [1027, 344] width 260 height 41
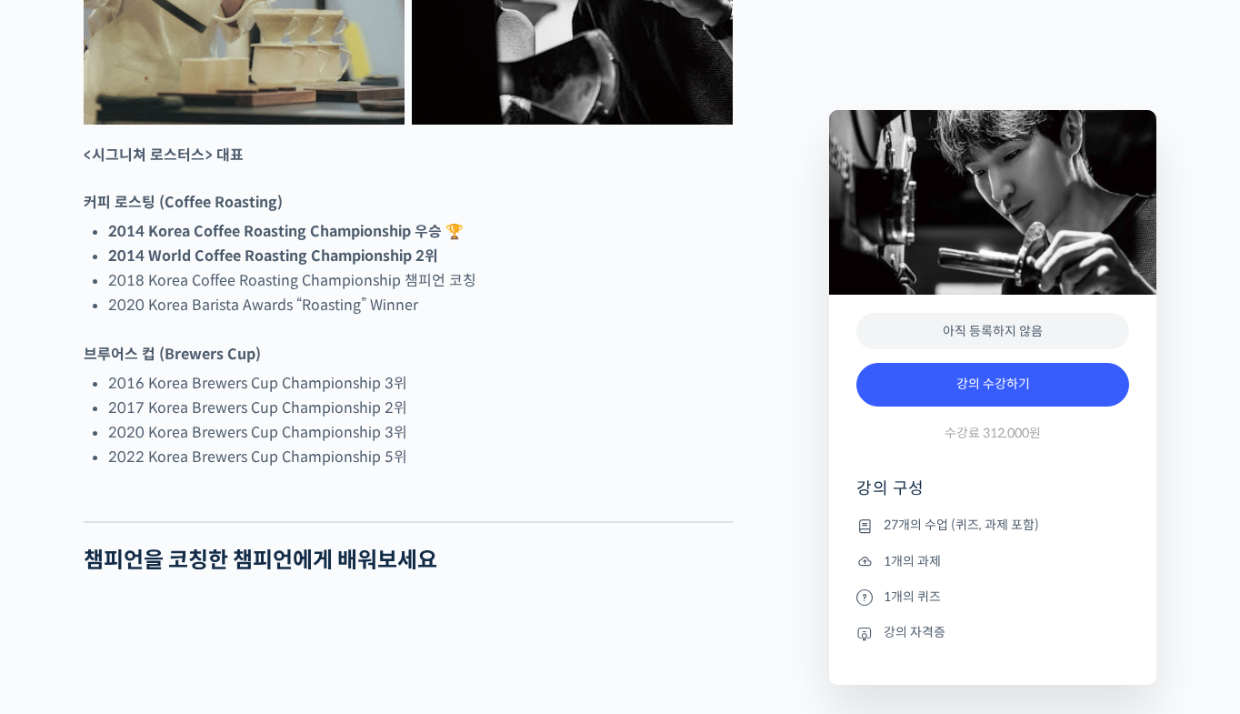
scroll to position [1091, 0]
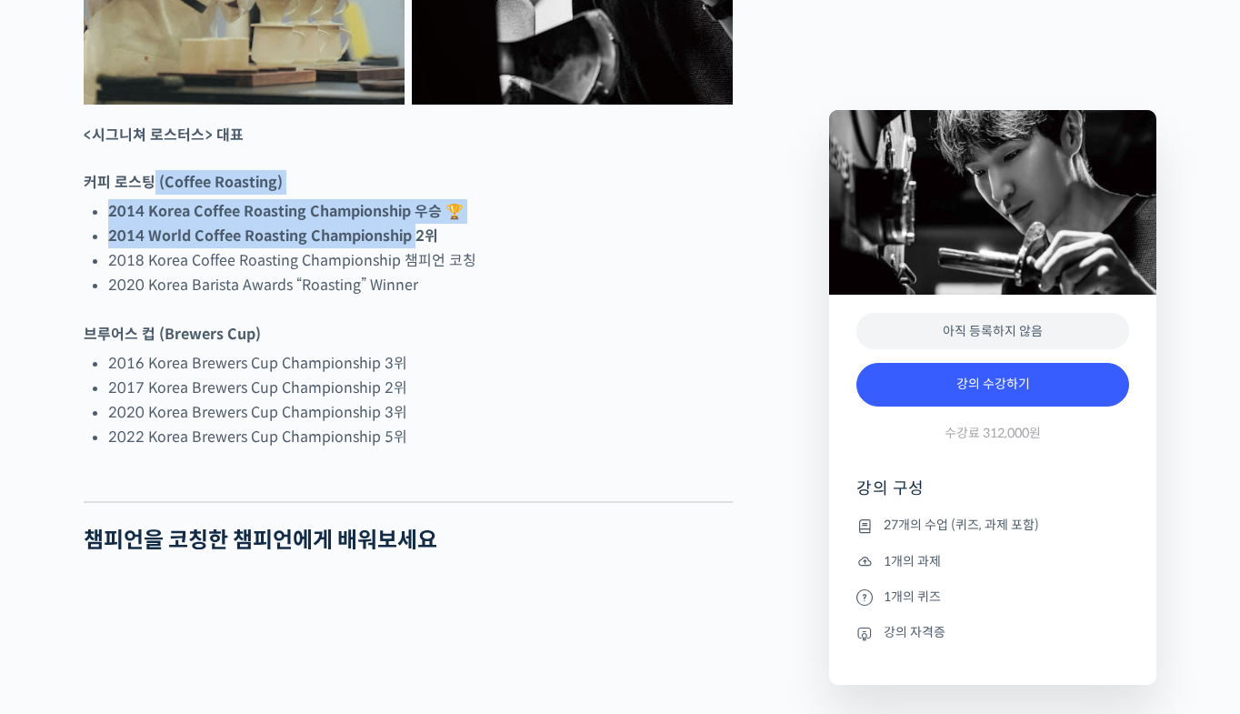
drag, startPoint x: 355, startPoint y: 288, endPoint x: 496, endPoint y: 344, distance: 152.3
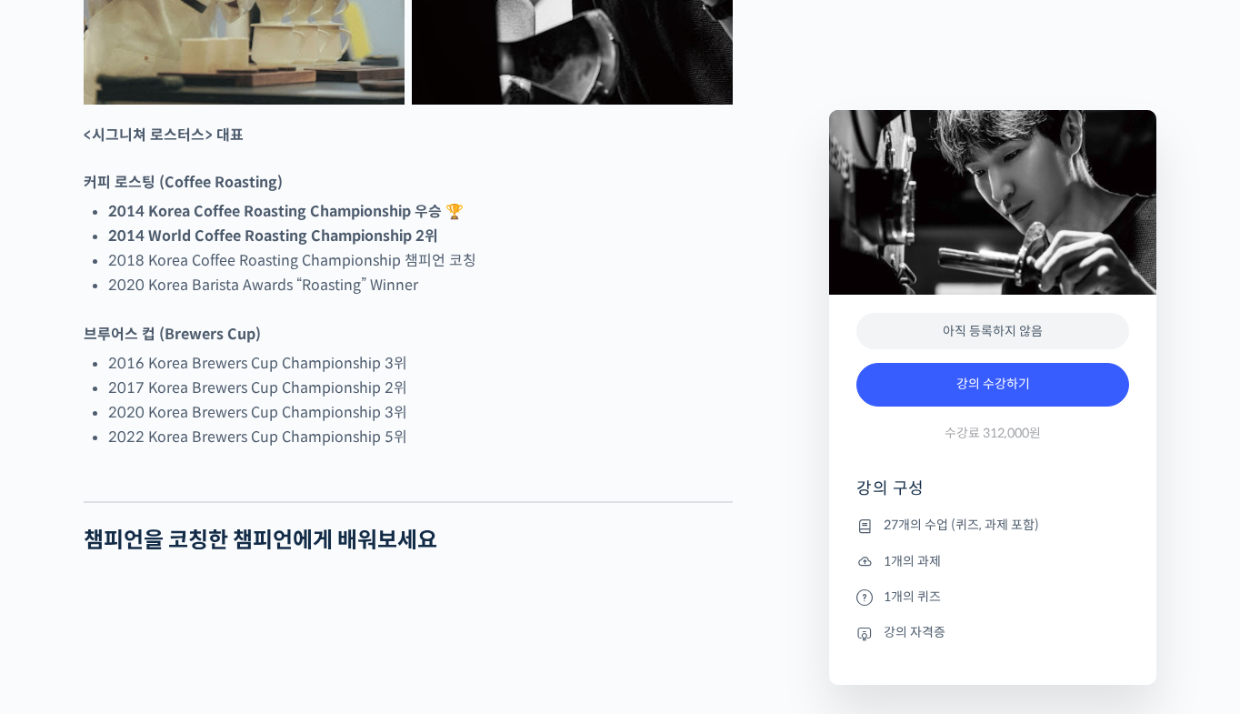
click at [543, 297] on li "2020 Korea Barista Awards “Roasting” Winner" at bounding box center [420, 285] width 625 height 25
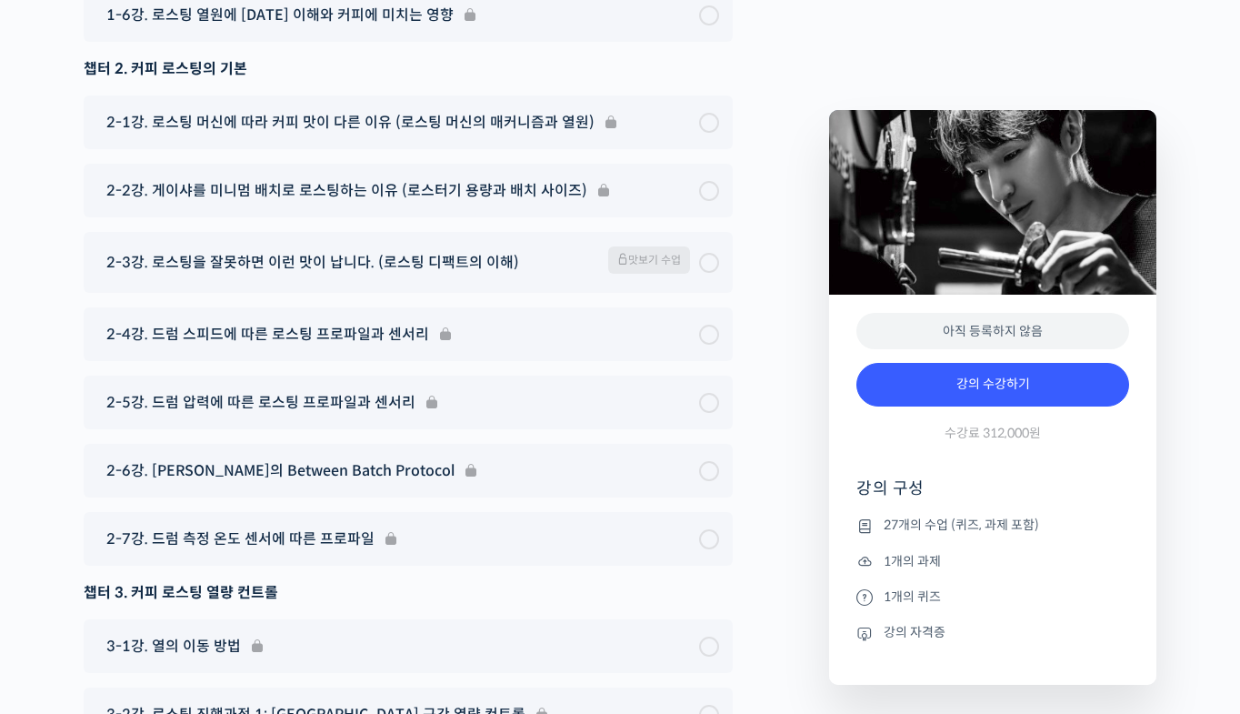
scroll to position [9365, 0]
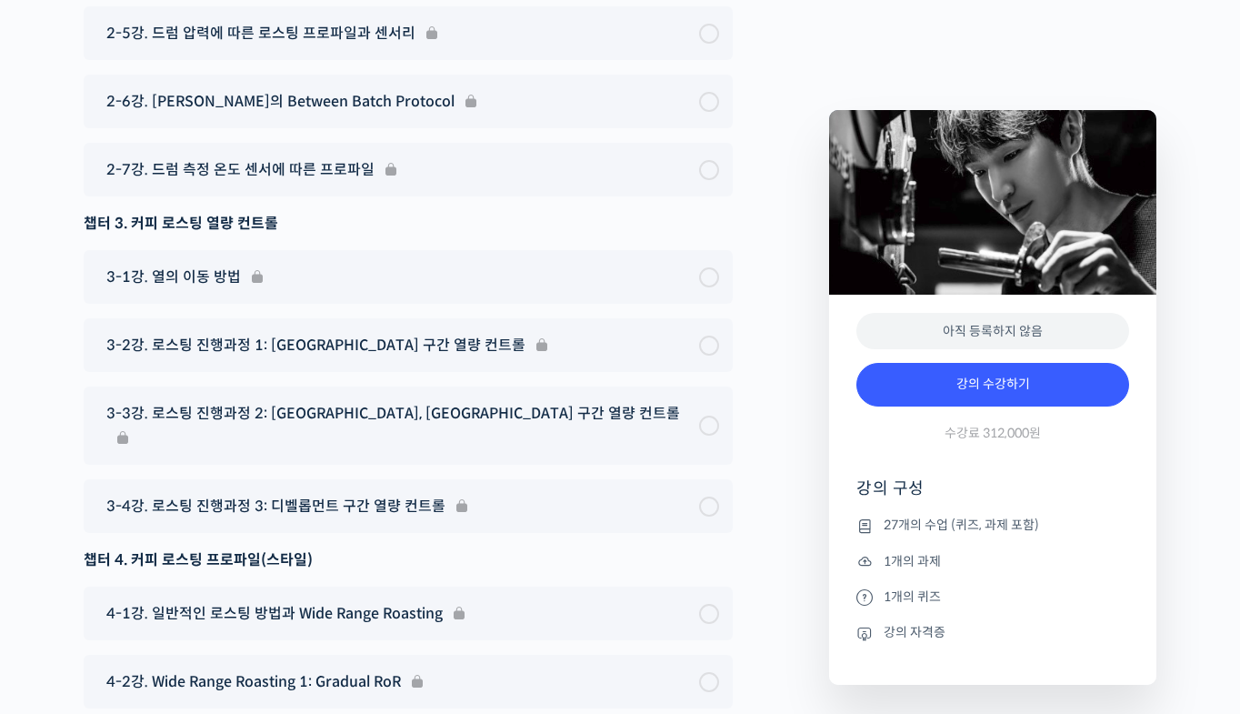
scroll to position [9819, 0]
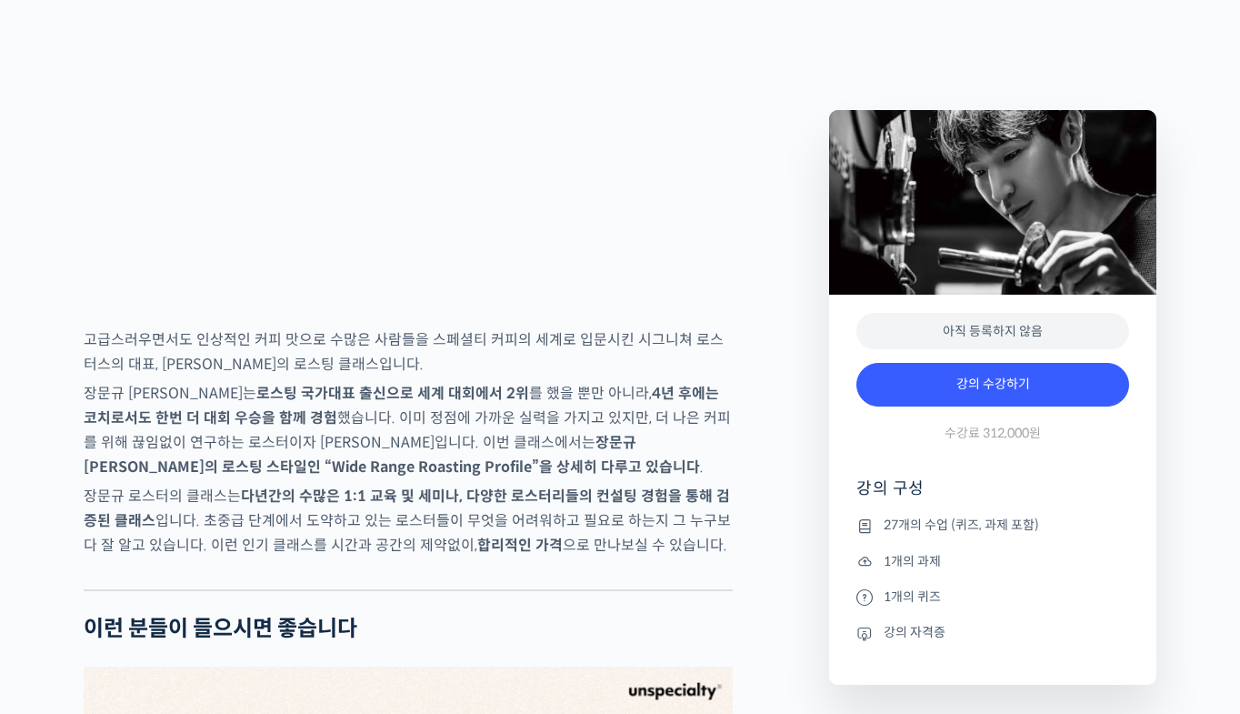
scroll to position [2727, 0]
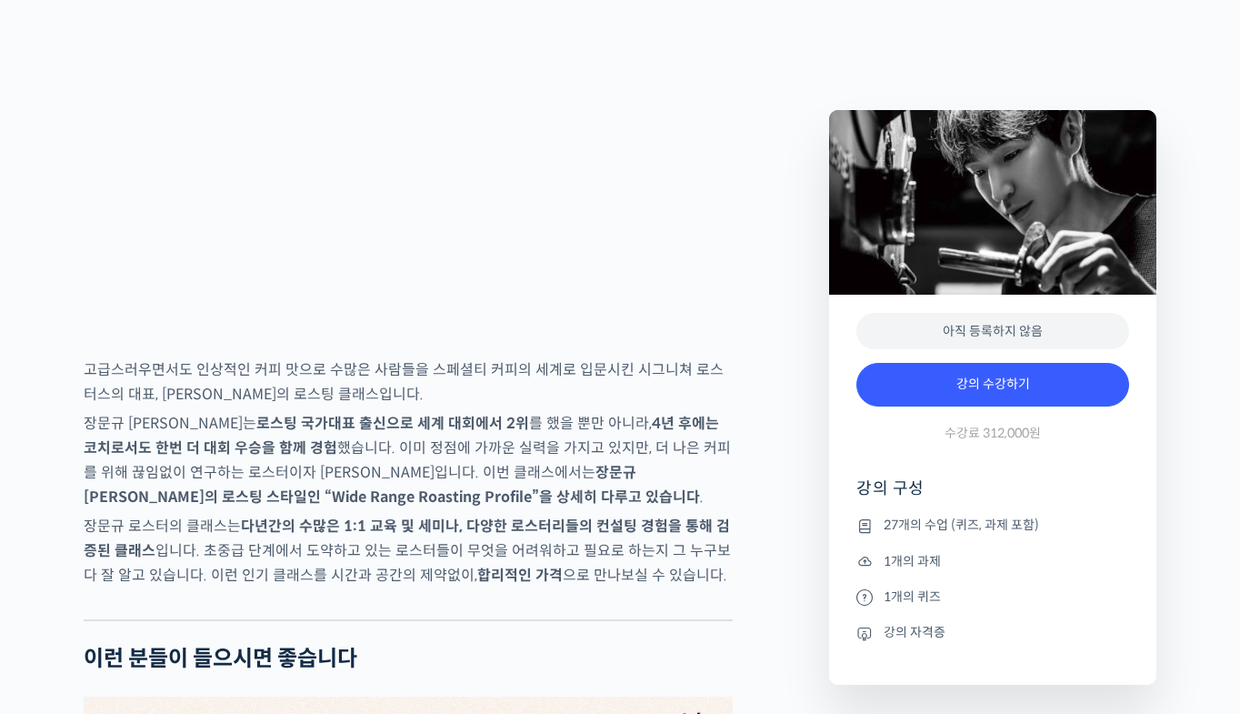
click at [272, 502] on p "[PERSON_NAME]는 로스팅 국가대표 출신으로 세계 대회에서 2위 를 했을 뿐만 아니라, 4년 후에는 코치로서도 한번 더 대회 우승을 함…" at bounding box center [408, 460] width 649 height 98
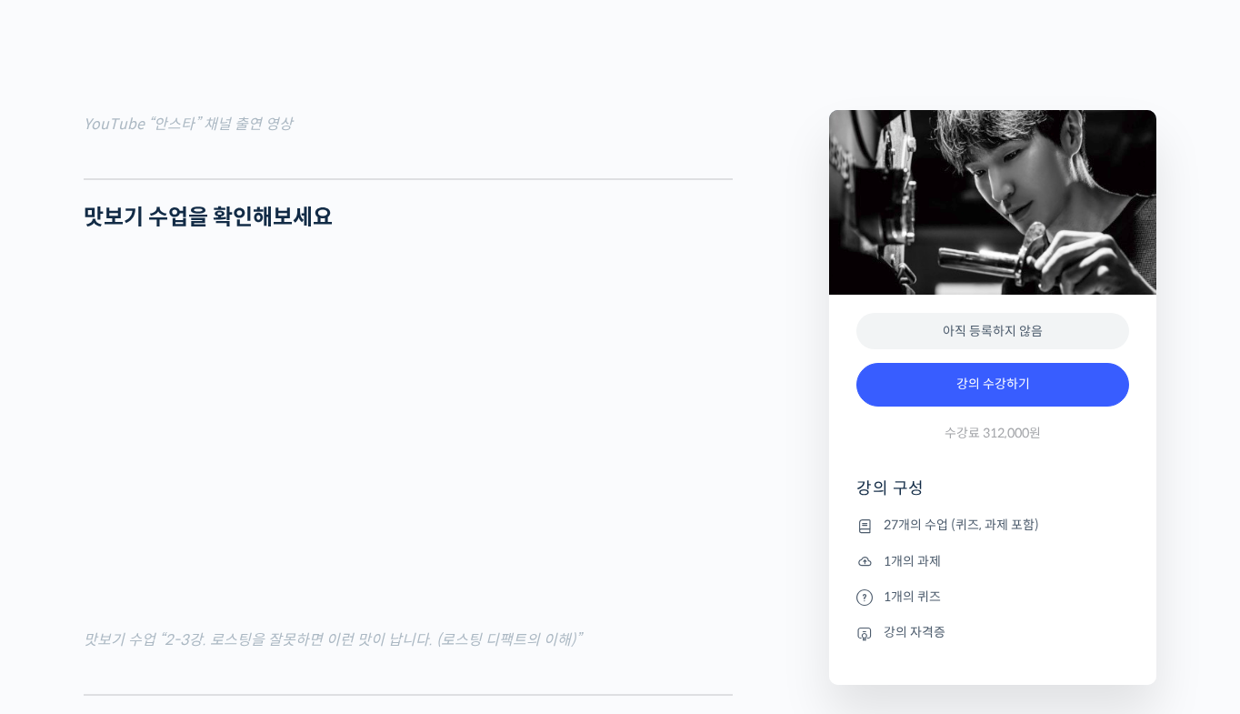
scroll to position [1999, 0]
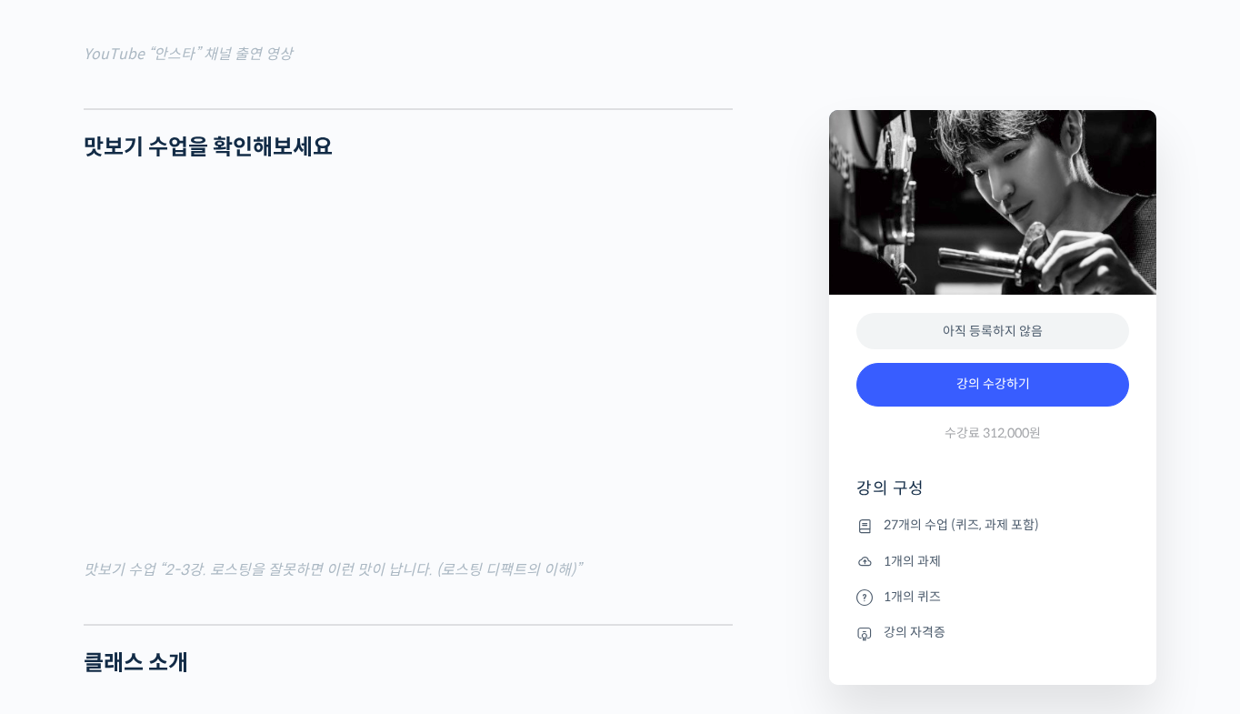
click at [338, 161] on h2 "맛보기 수업을 확인해보세요" at bounding box center [408, 148] width 649 height 26
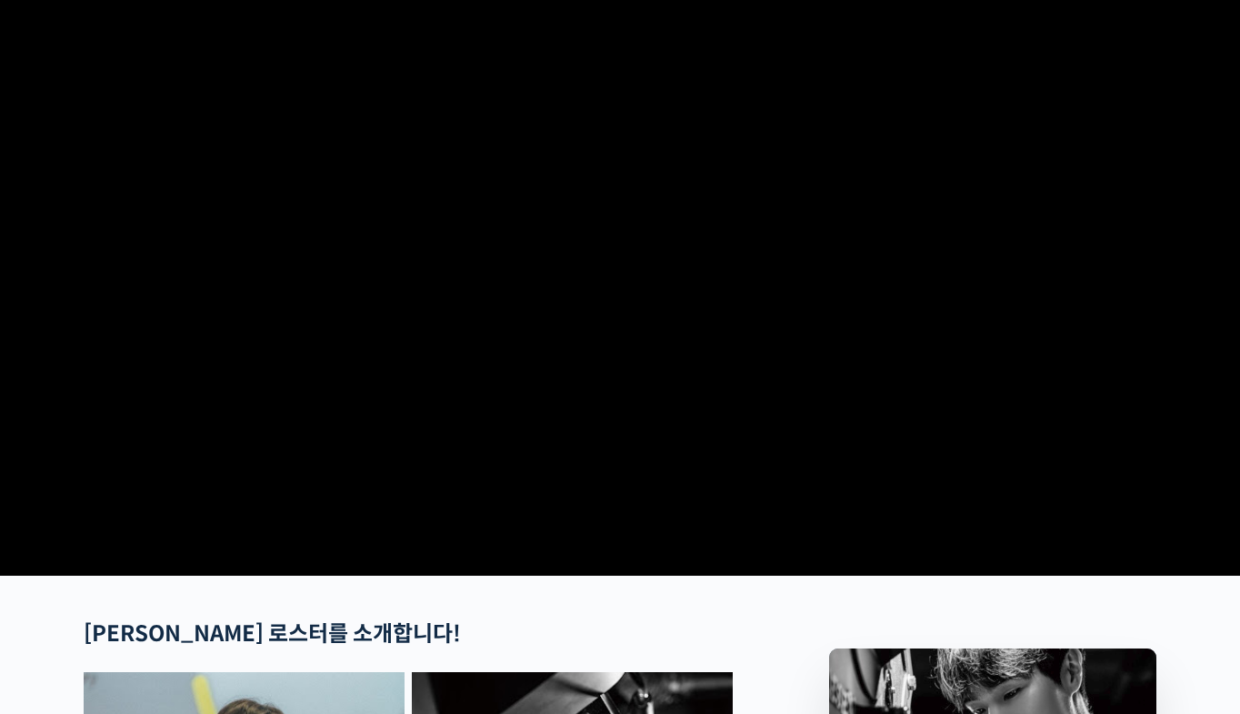
scroll to position [0, 0]
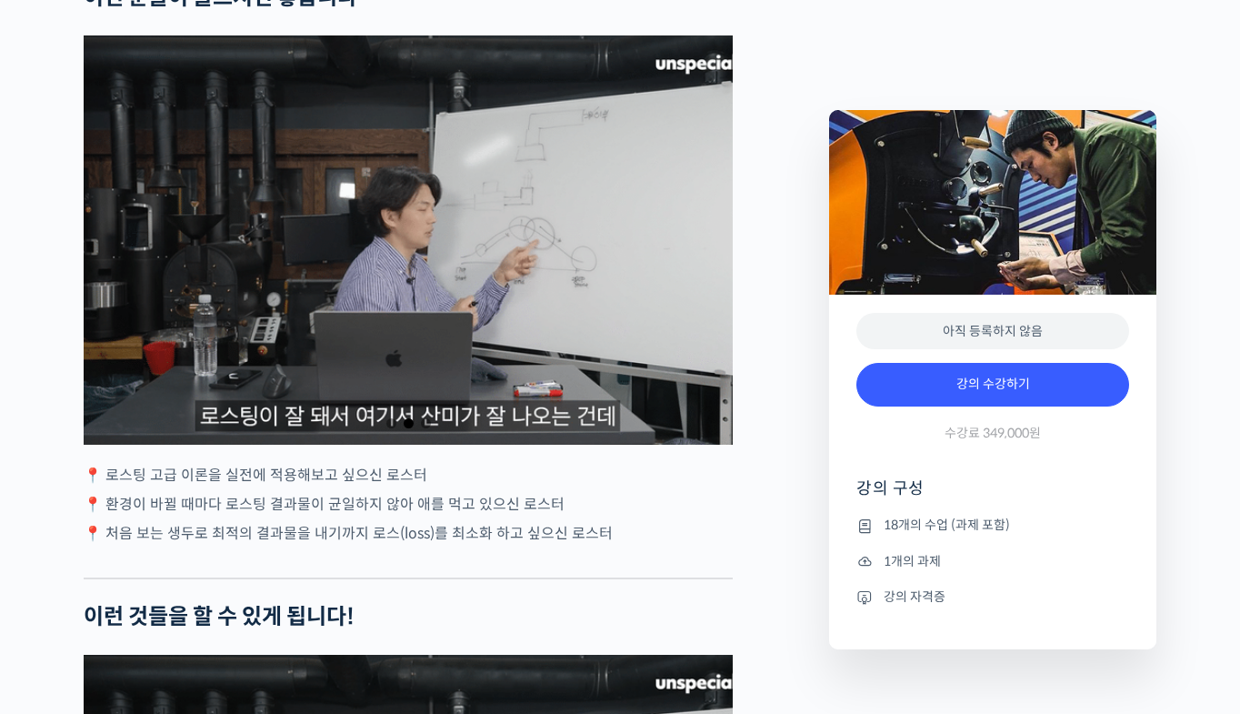
scroll to position [3273, 0]
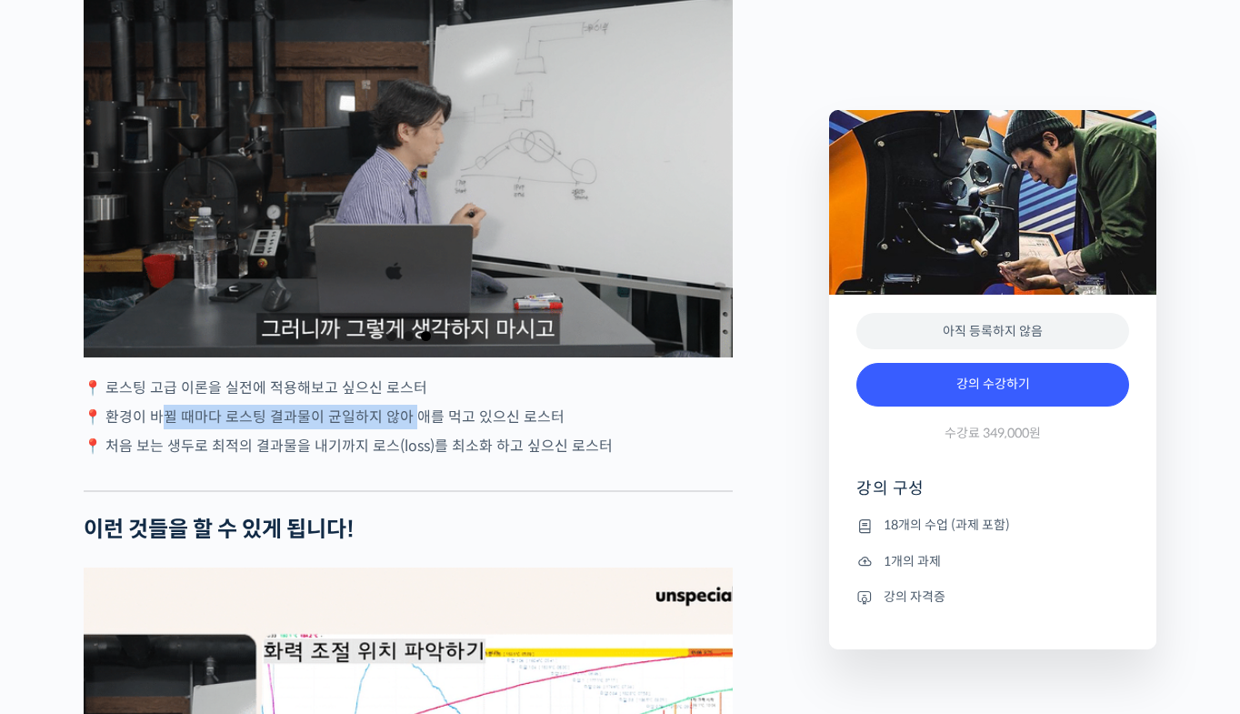
drag, startPoint x: 176, startPoint y: 481, endPoint x: 431, endPoint y: 495, distance: 255.0
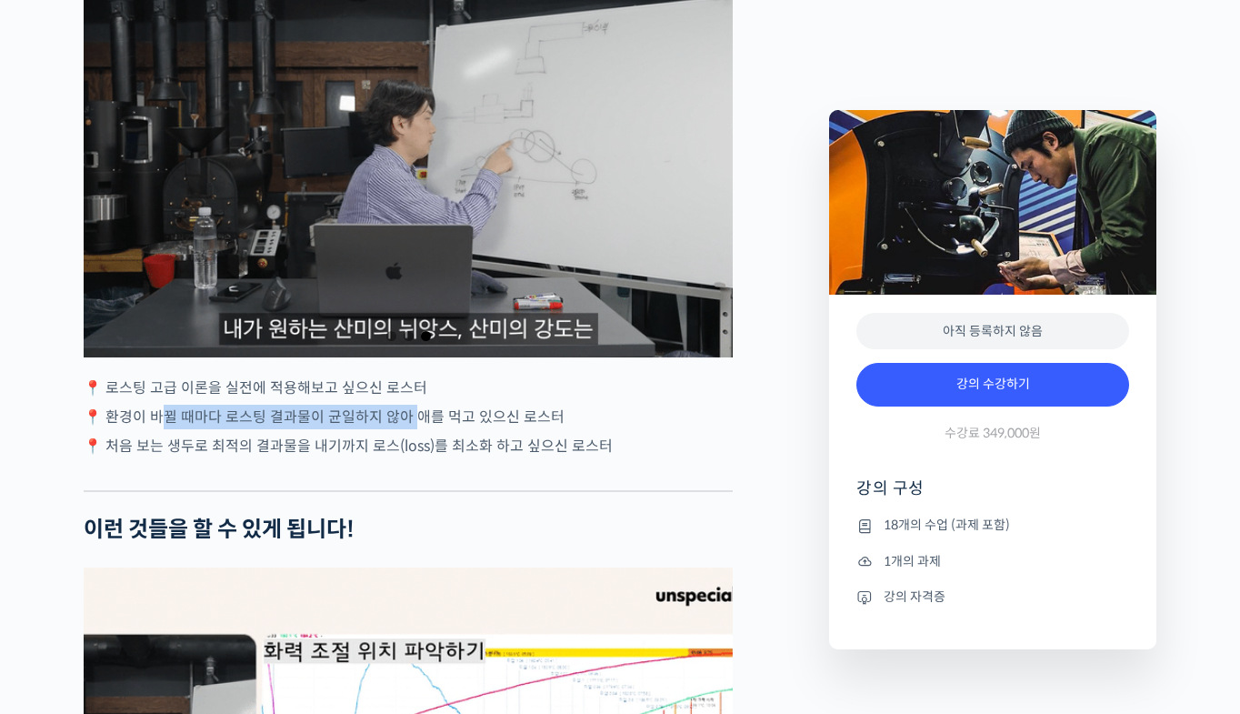
click at [419, 429] on p "📍 환경이 바뀔 때마다 로스팅 결과물이 균일하지 않아 애를 먹고 있으신 로스터" at bounding box center [408, 417] width 649 height 25
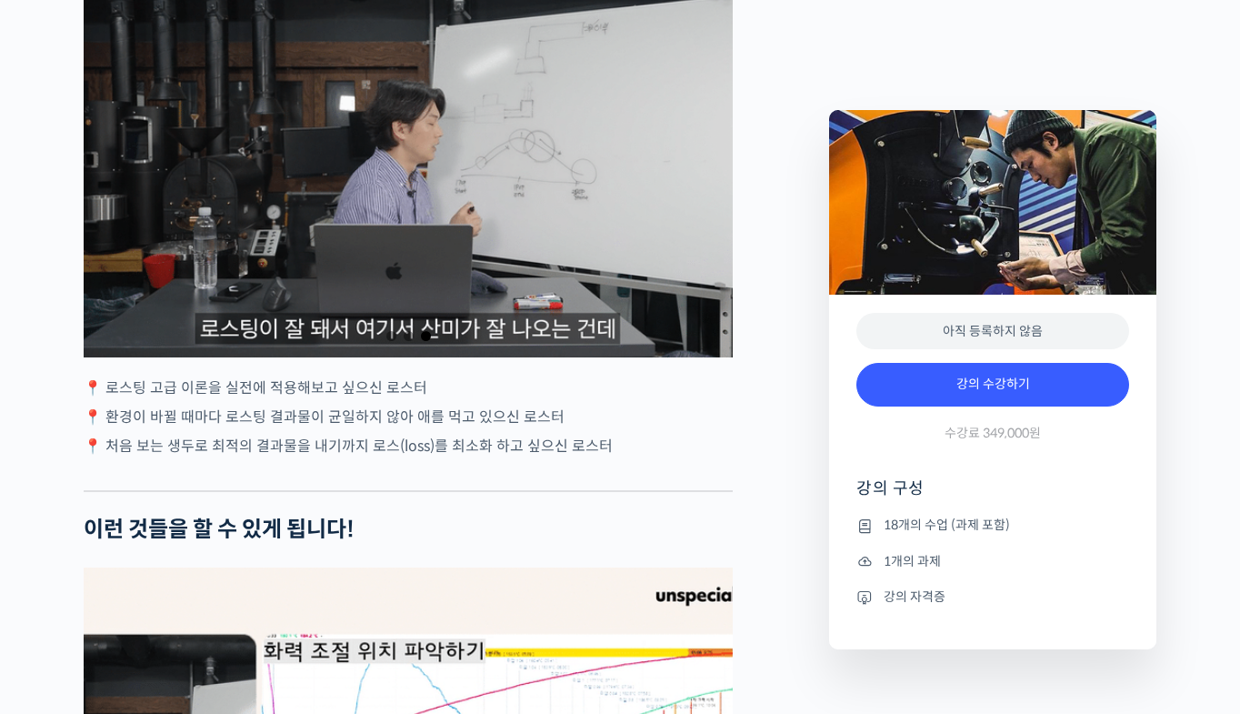
click at [524, 458] on p "📍 처음 보는 생두로 최적의 결과물을 내기까지 로스(loss)를 최소화 하고 싶으신 로스터" at bounding box center [408, 446] width 649 height 25
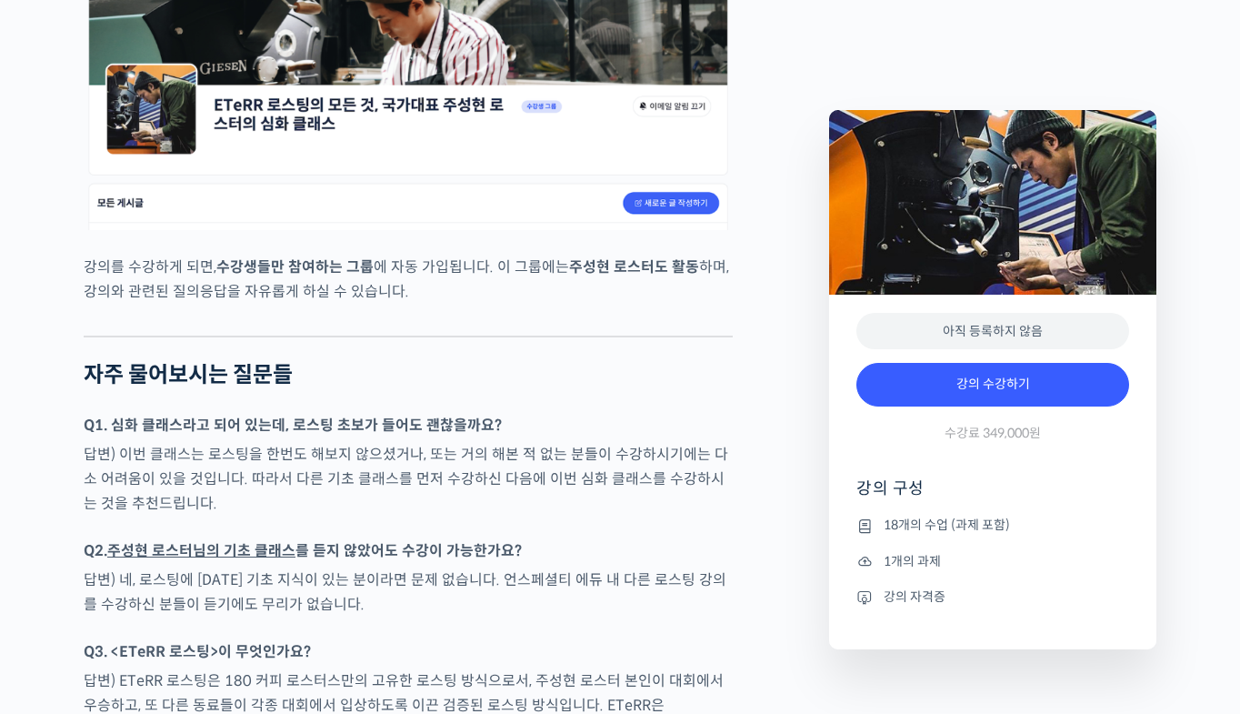
scroll to position [8001, 0]
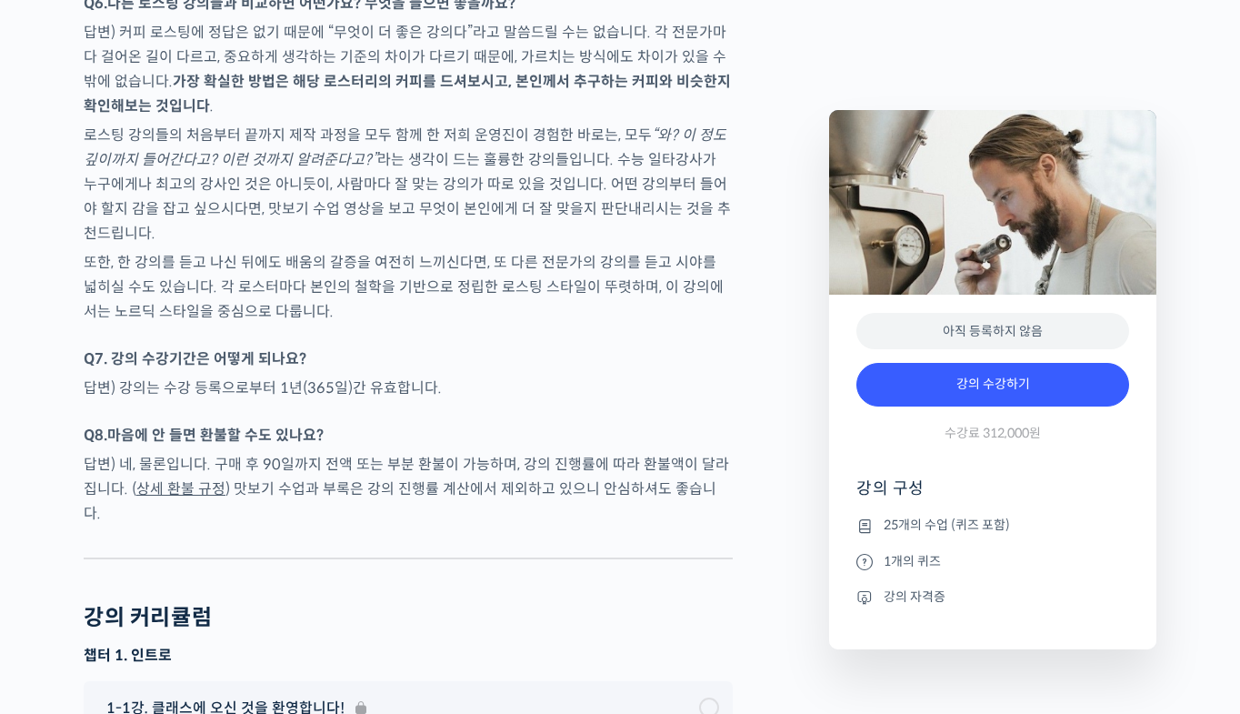
scroll to position [9001, 0]
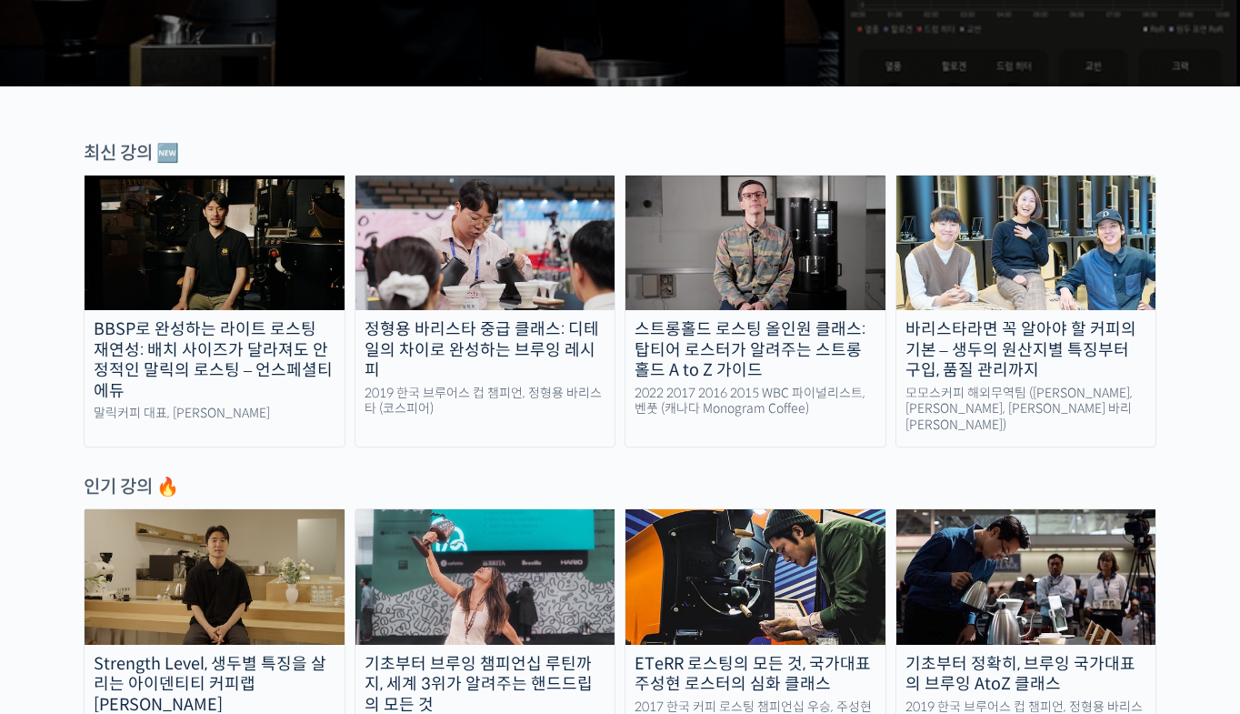
scroll to position [546, 0]
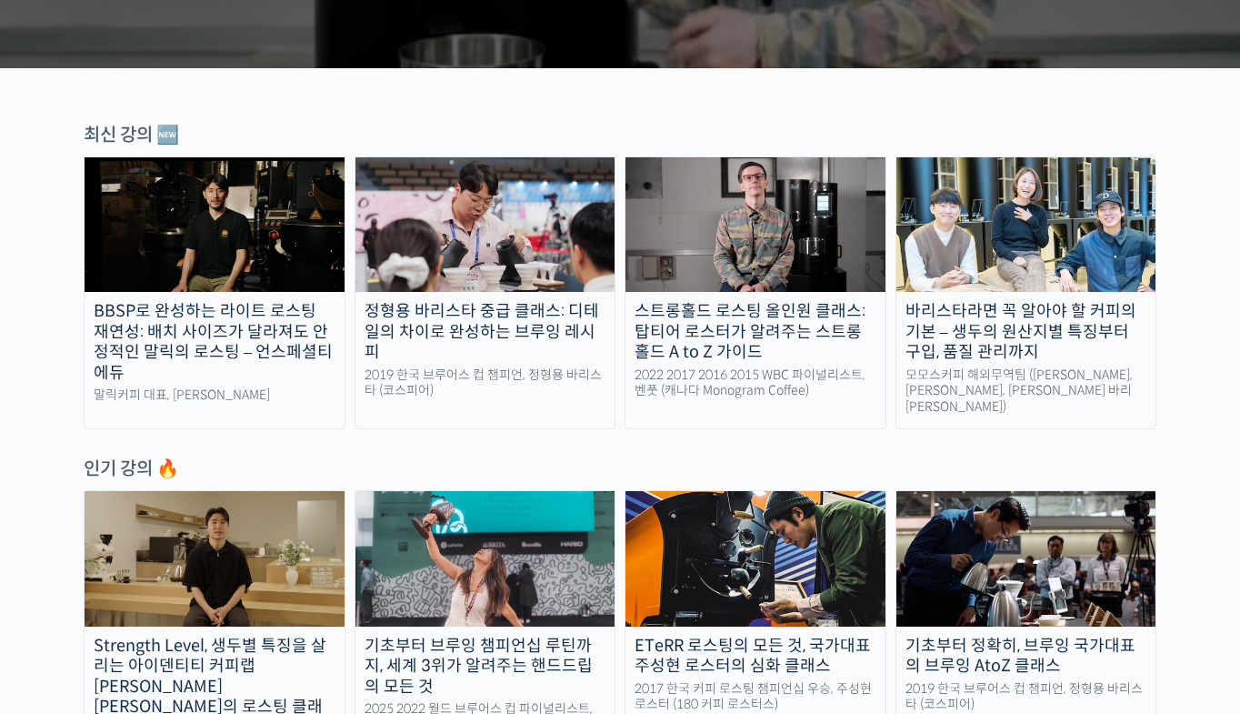
click at [712, 328] on div "스트롱홀드 로스팅 올인원 클래스: 탑티어 로스터가 알려주는 스트롱홀드 A to Z 가이드" at bounding box center [756, 332] width 260 height 62
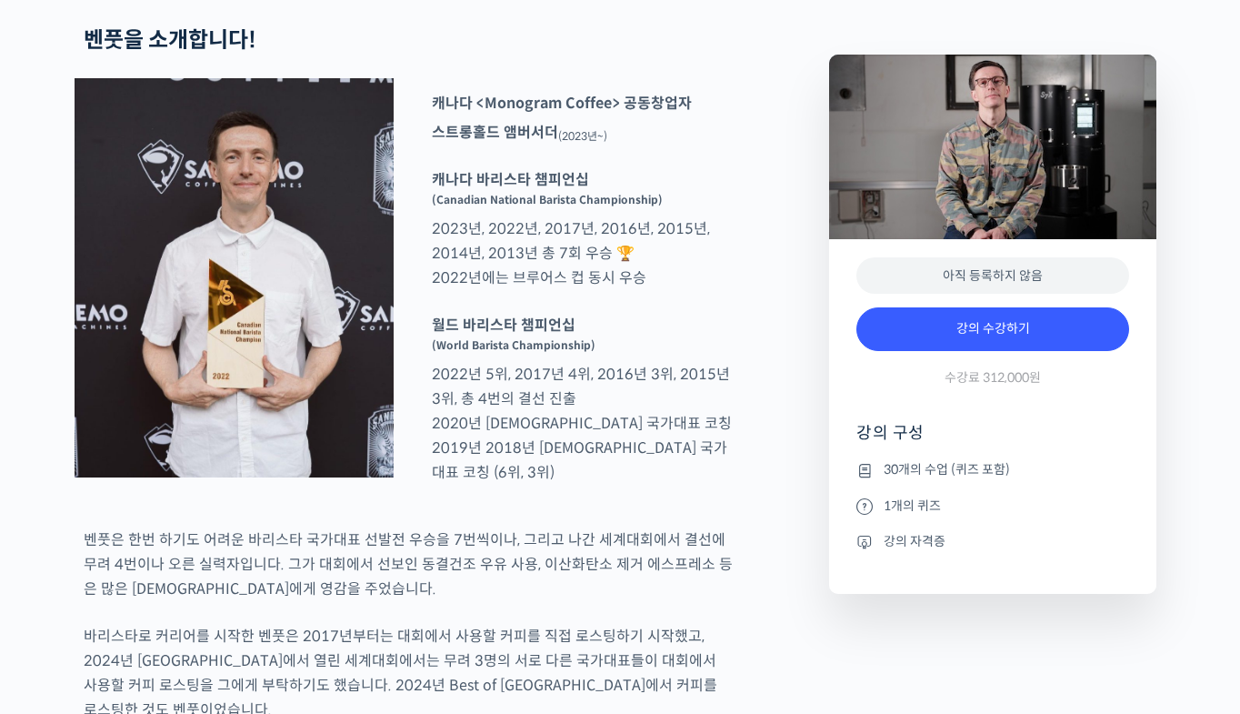
scroll to position [727, 0]
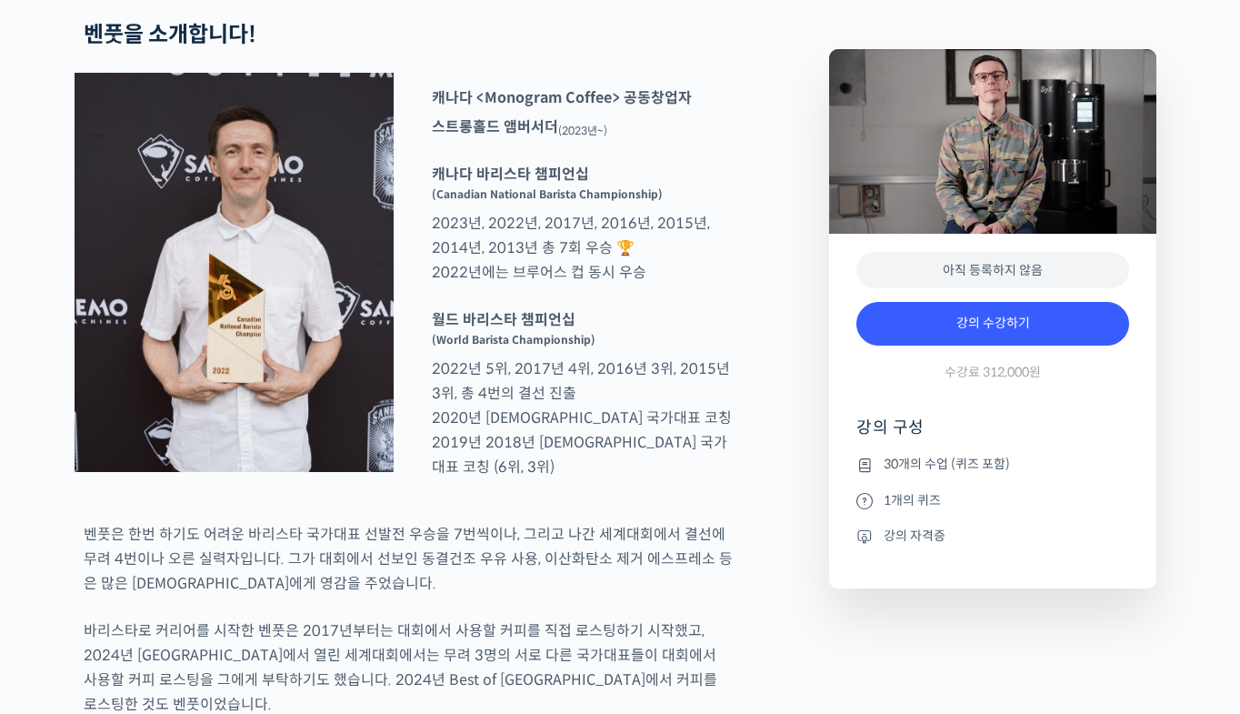
click at [471, 329] on strong "월드 바리스타 챔피언십" at bounding box center [504, 319] width 144 height 19
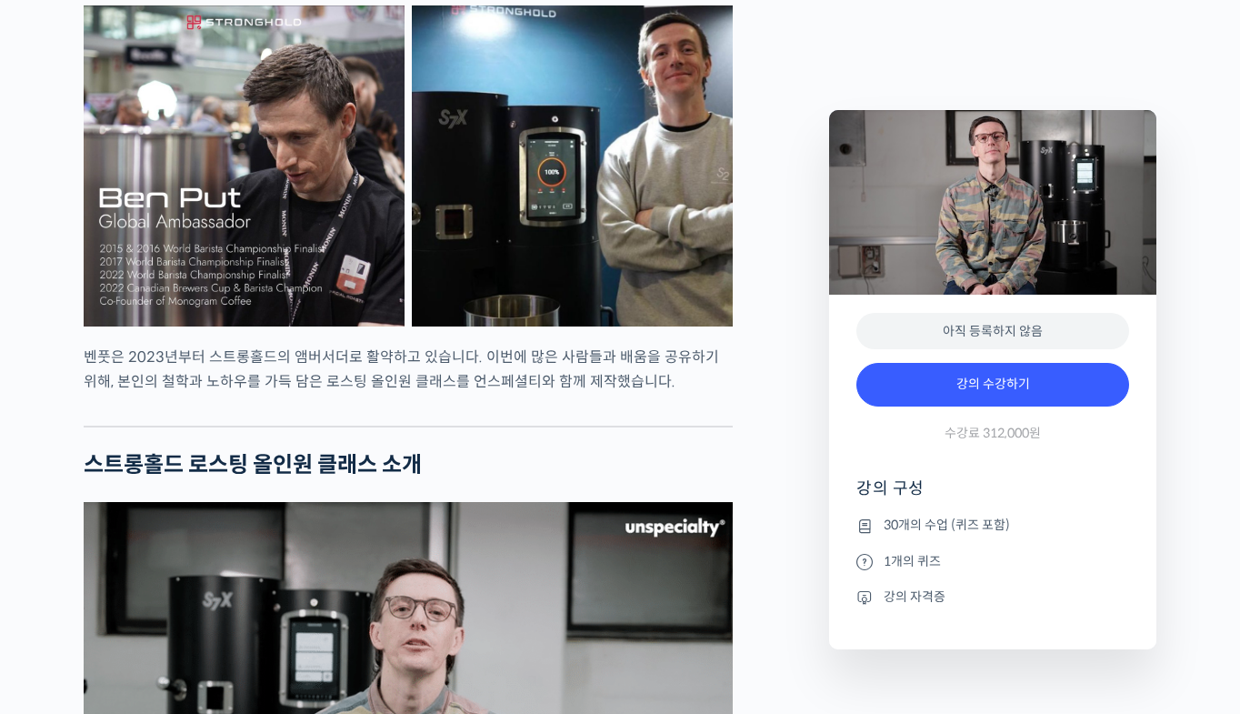
scroll to position [1637, 0]
